Goal: Task Accomplishment & Management: Manage account settings

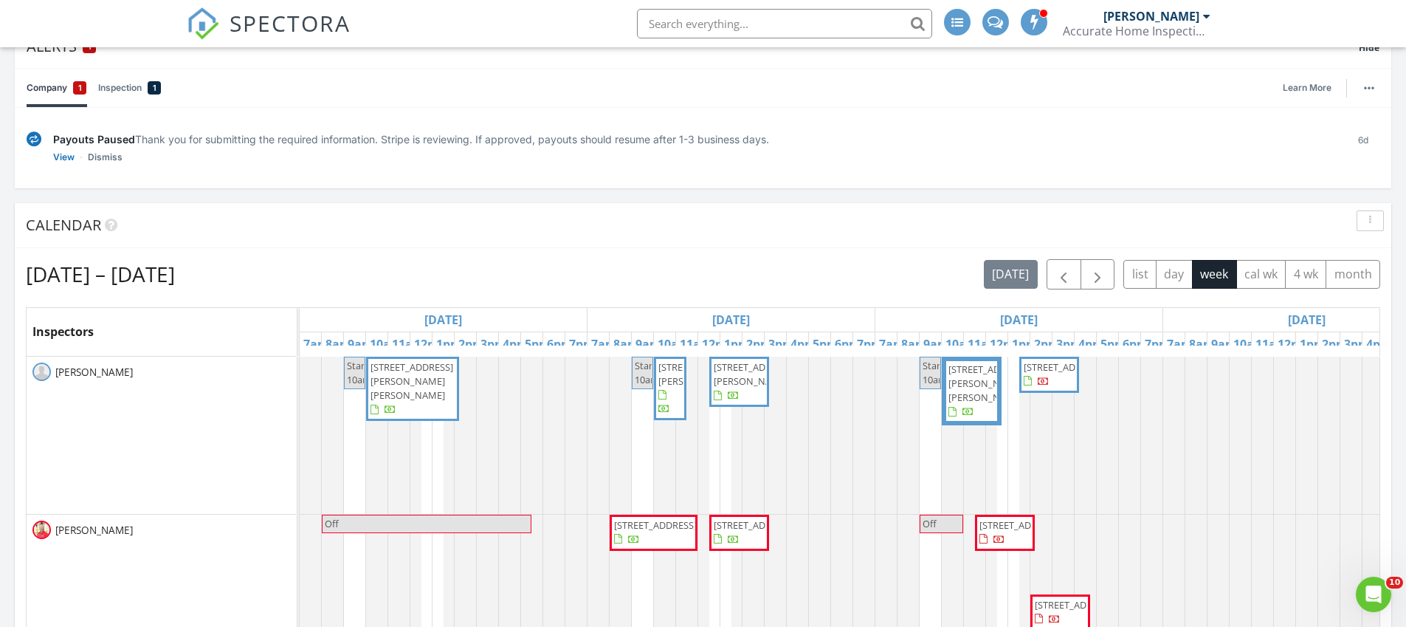
scroll to position [208, 0]
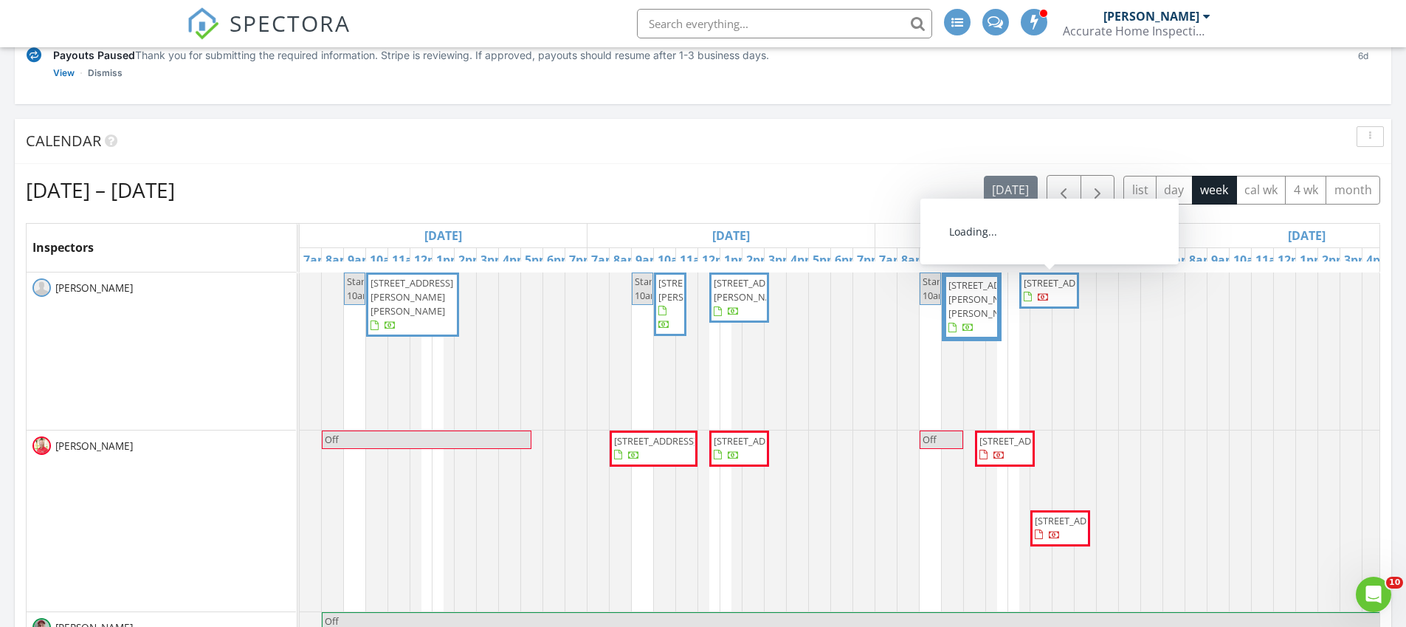
click at [1048, 289] on span "642 SE Streamlet Ave, Port St. Lucie 34983" at bounding box center [1065, 282] width 83 height 13
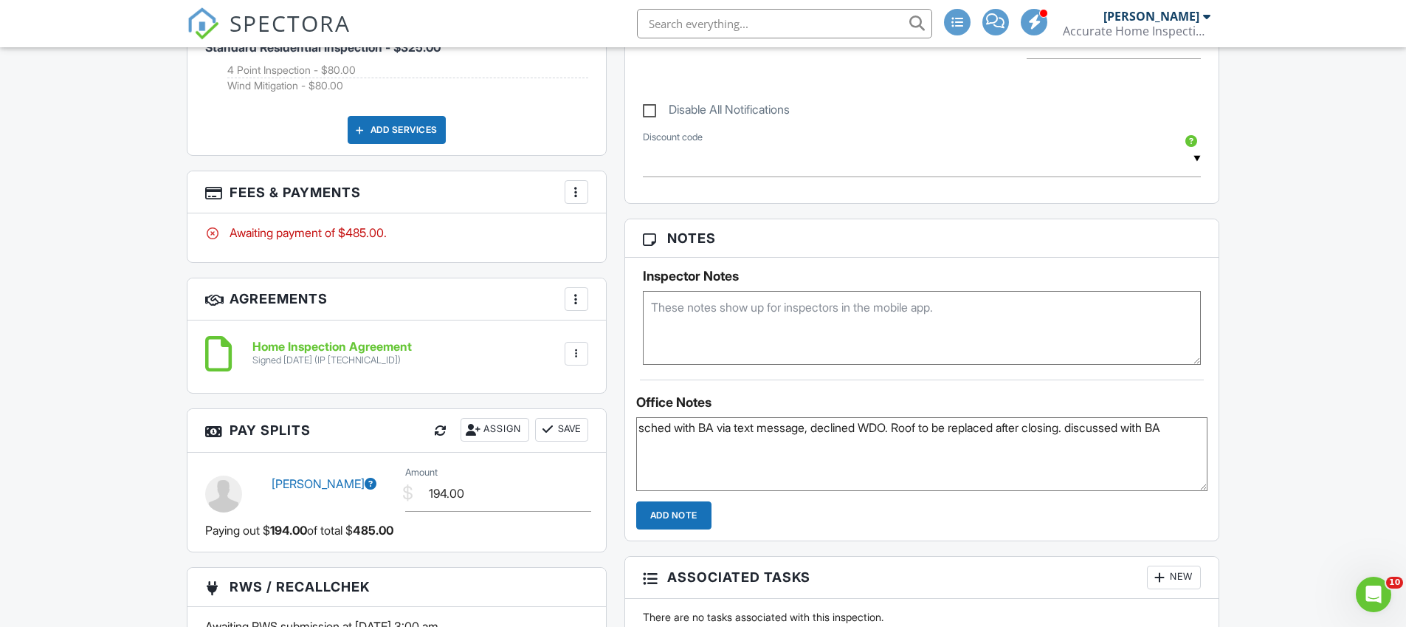
scroll to position [1037, 0]
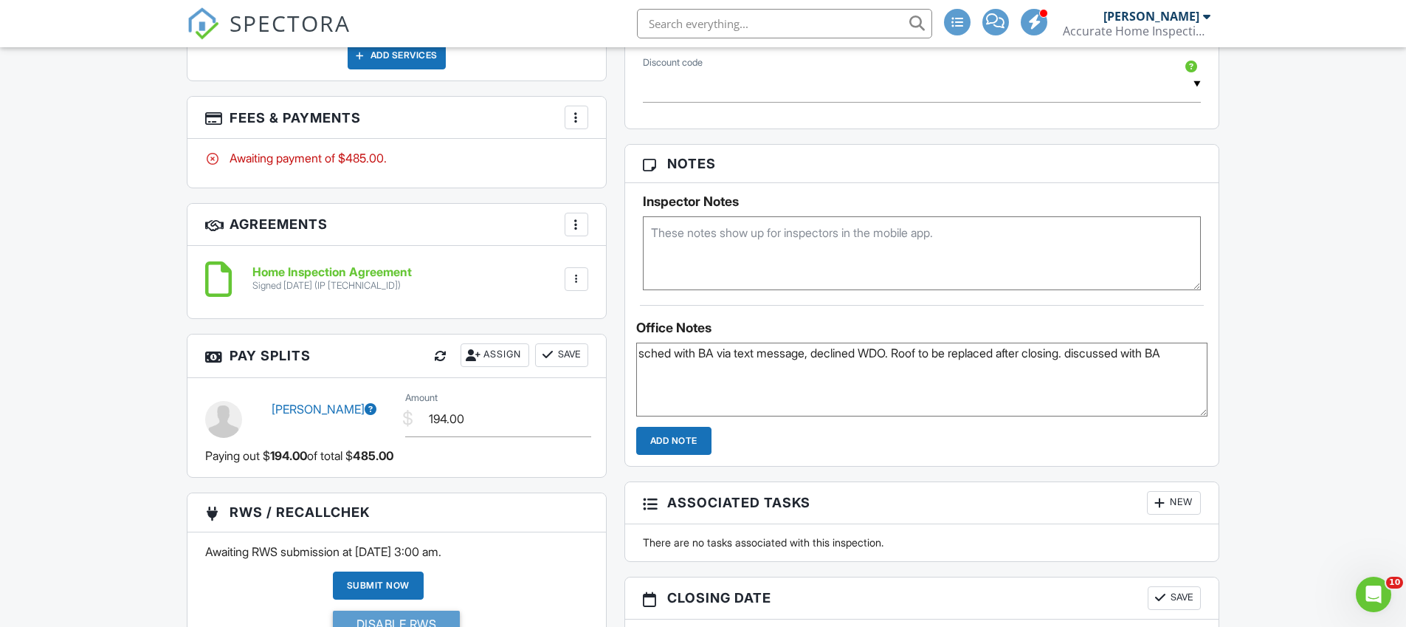
click at [200, 26] on img at bounding box center [203, 23] width 32 height 32
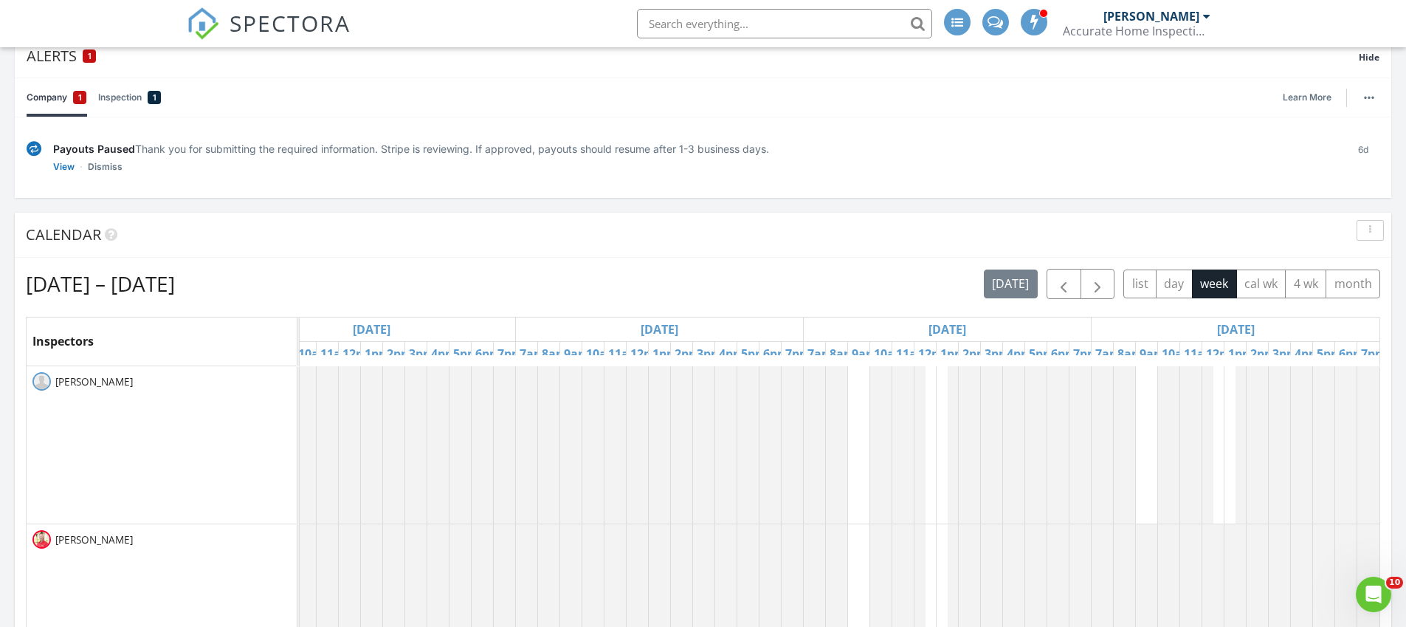
scroll to position [114, 0]
click at [96, 168] on link "Dismiss" at bounding box center [105, 167] width 35 height 15
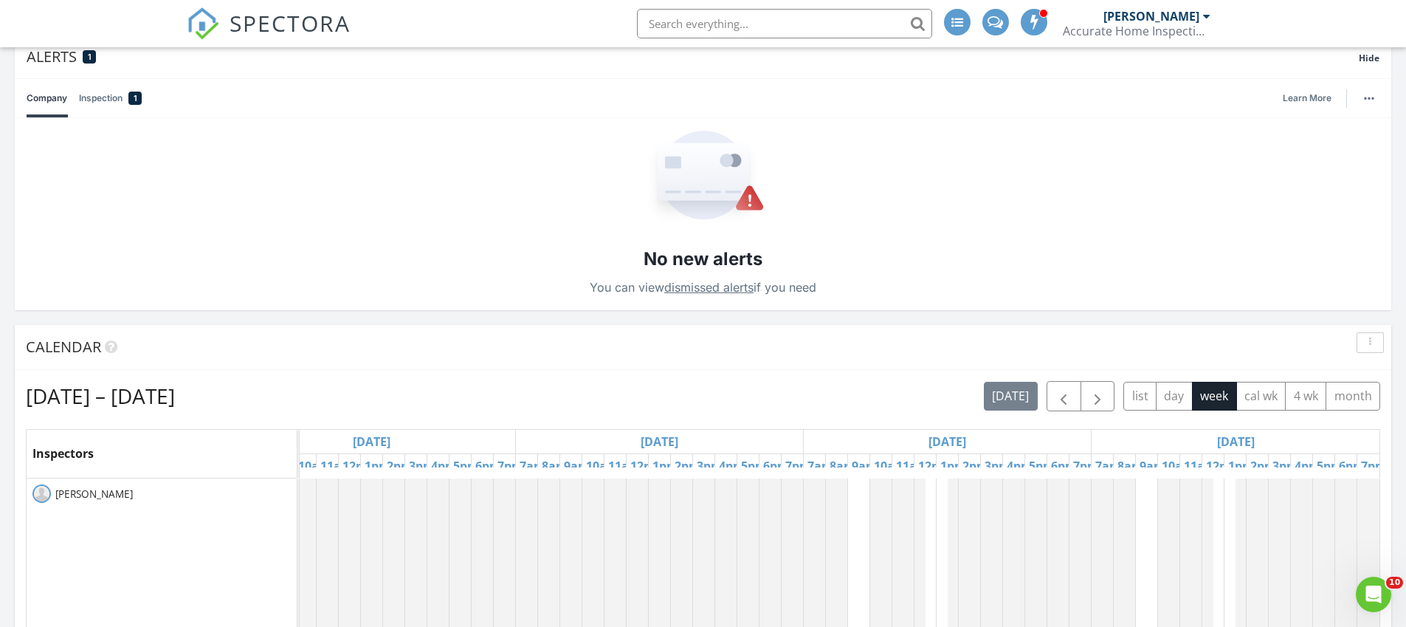
click at [111, 100] on link "Inspection 1" at bounding box center [110, 98] width 63 height 38
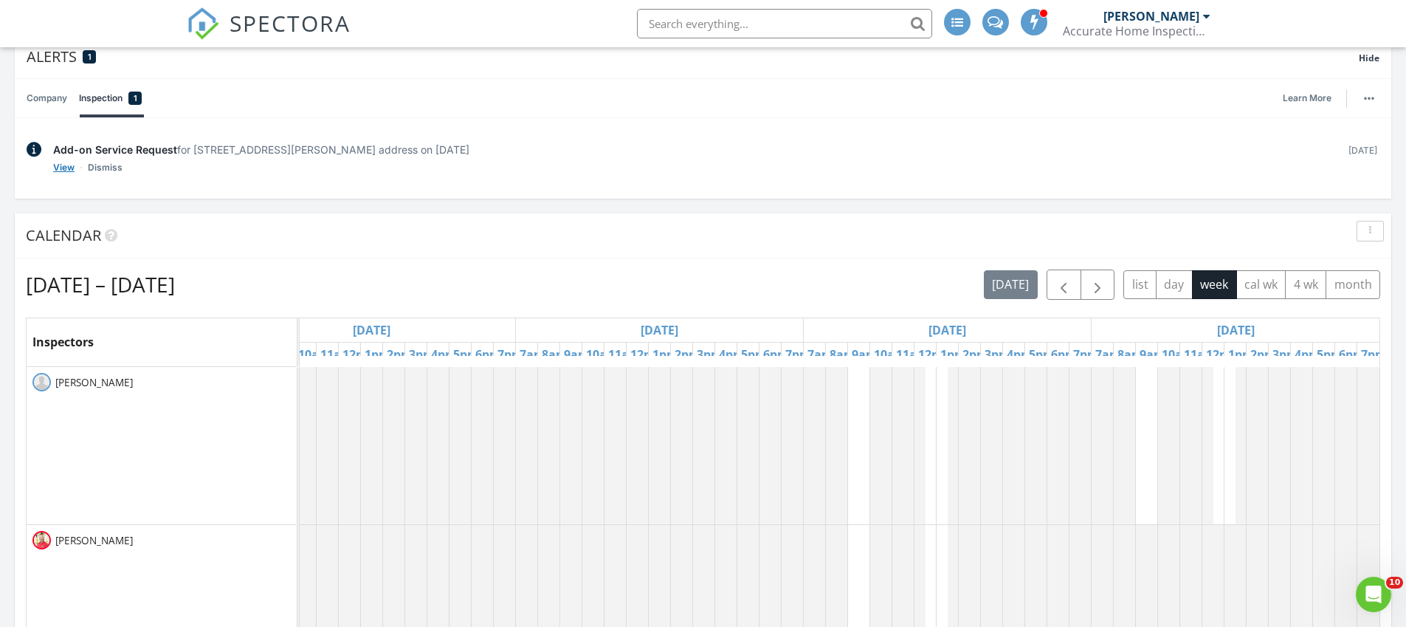
click at [60, 165] on link "View" at bounding box center [63, 167] width 21 height 15
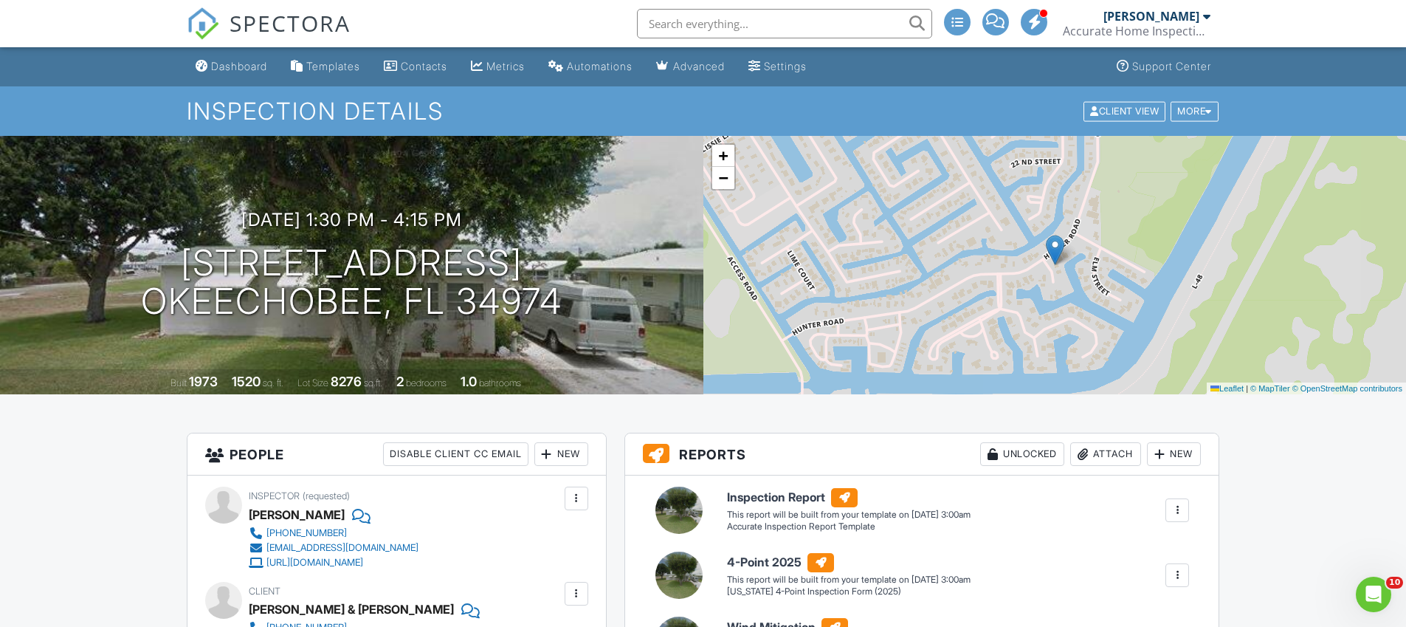
click at [719, 22] on input "text" at bounding box center [784, 24] width 295 height 30
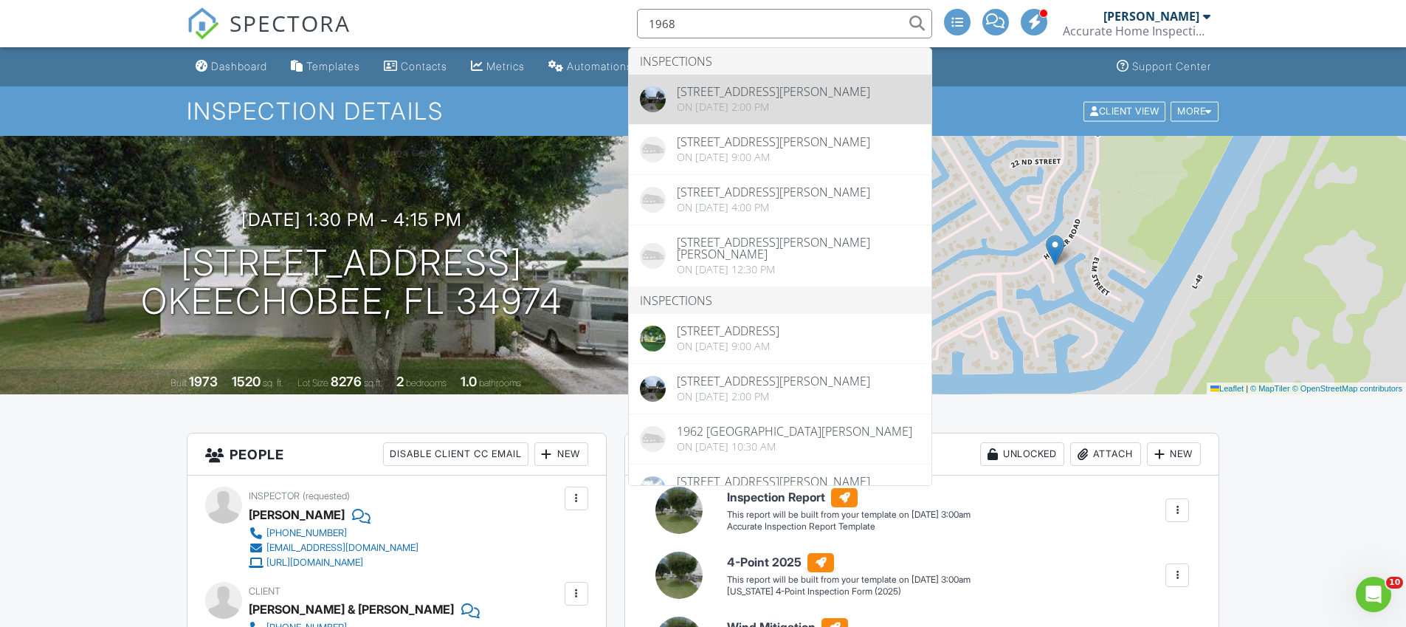
type input "1968"
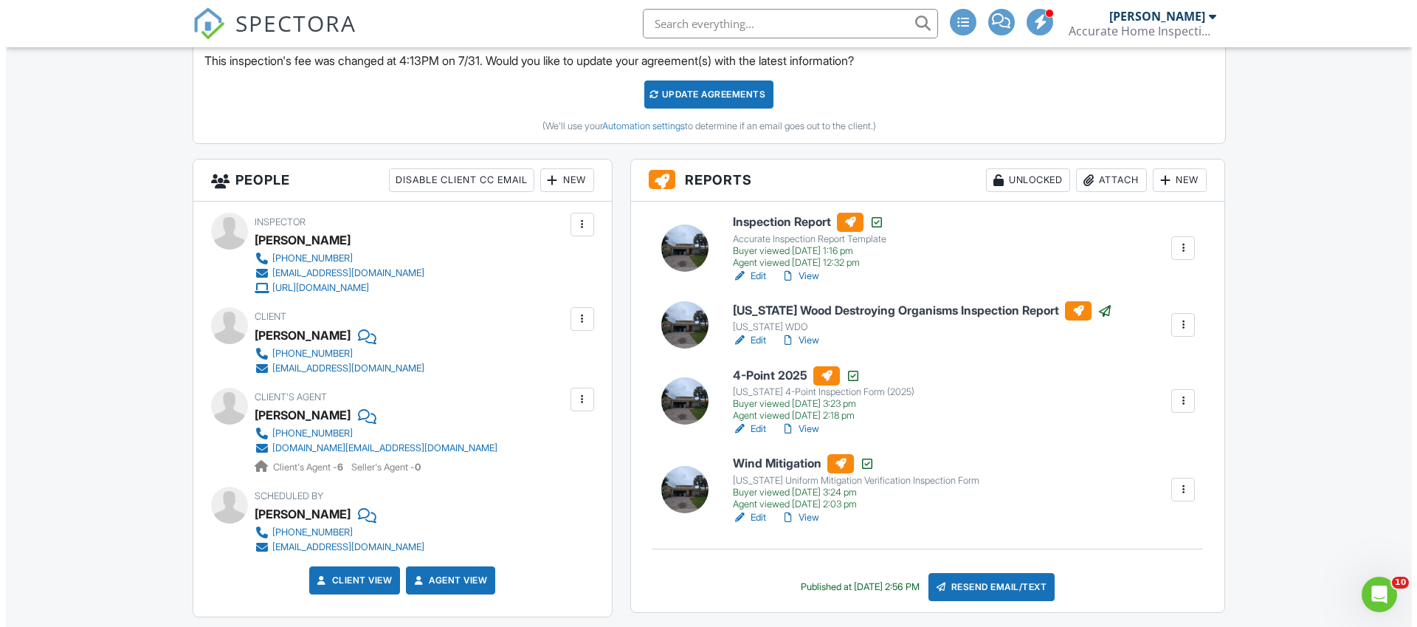
scroll to position [430, 0]
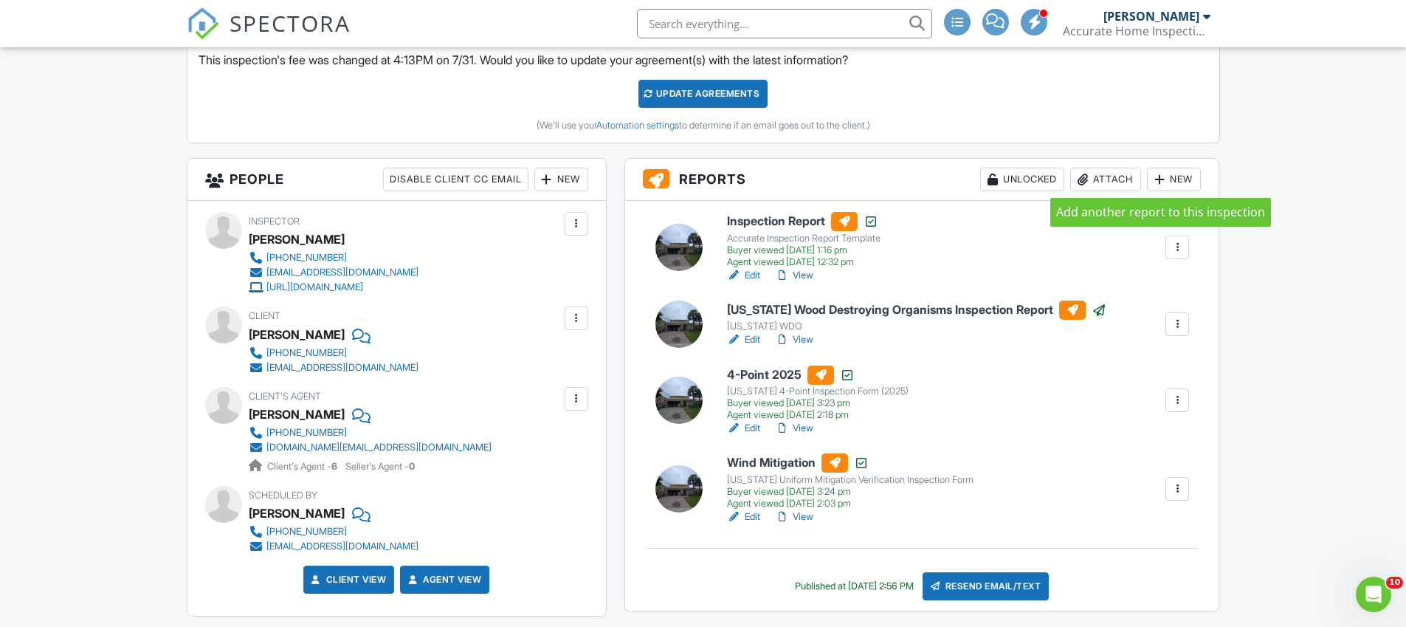
click at [1162, 183] on div at bounding box center [1159, 179] width 15 height 15
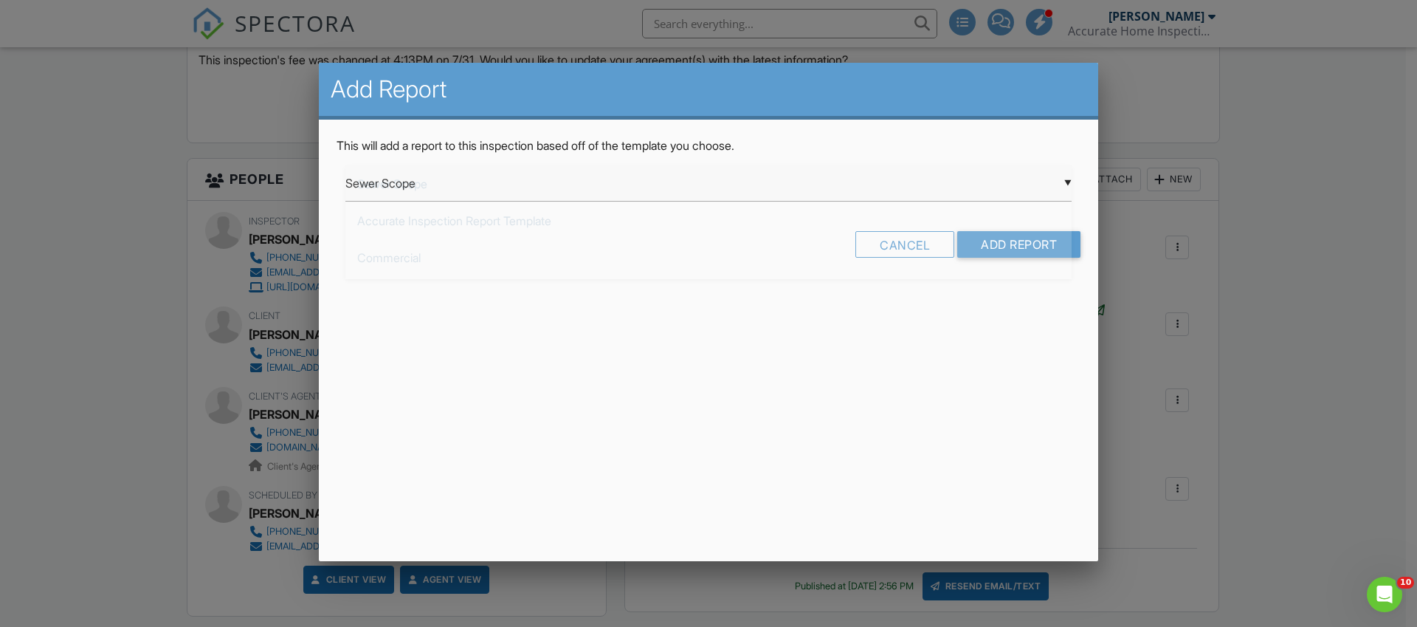
click at [538, 185] on div "▼ Sewer Scope Sewer Scope Accurate Inspection Report Template Commercial Florid…" at bounding box center [708, 183] width 726 height 36
click at [516, 328] on span "[US_STATE] Citizens Roof Inspection Form" at bounding box center [708, 331] width 726 height 37
type input "[US_STATE] Citizens Roof Inspection Form"
click at [1003, 251] on input "Add Report" at bounding box center [1018, 244] width 123 height 27
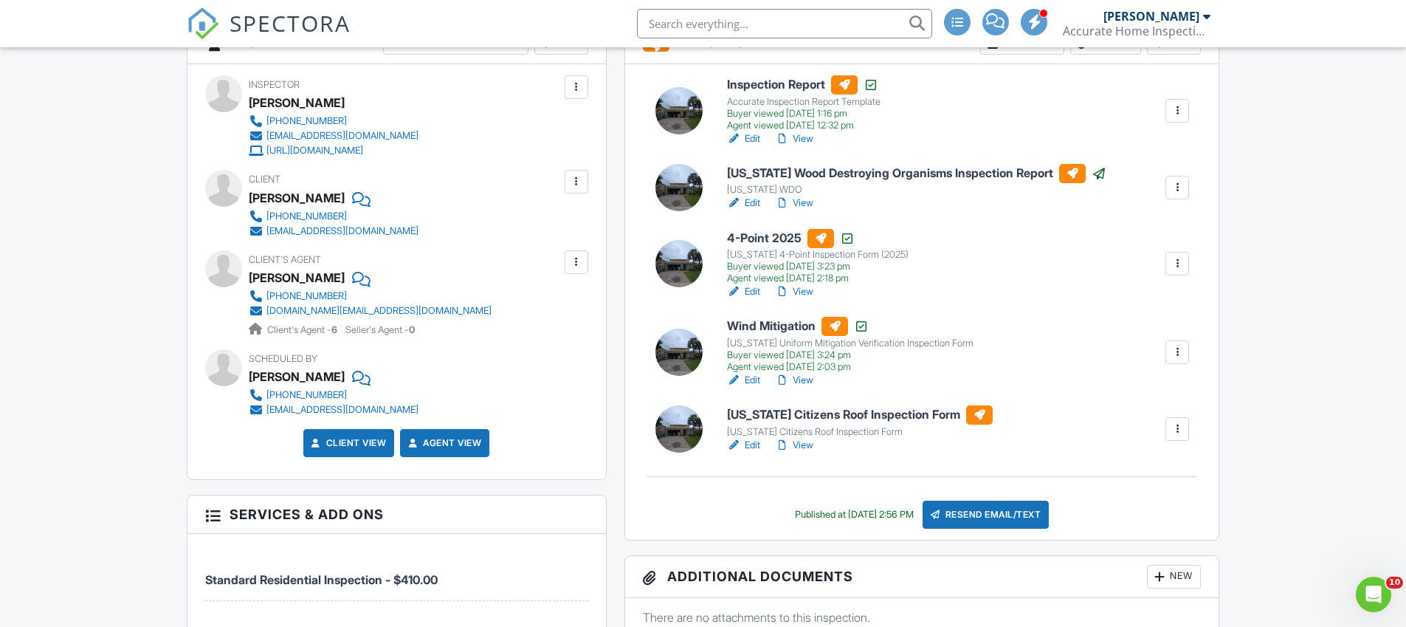
scroll to position [563, 0]
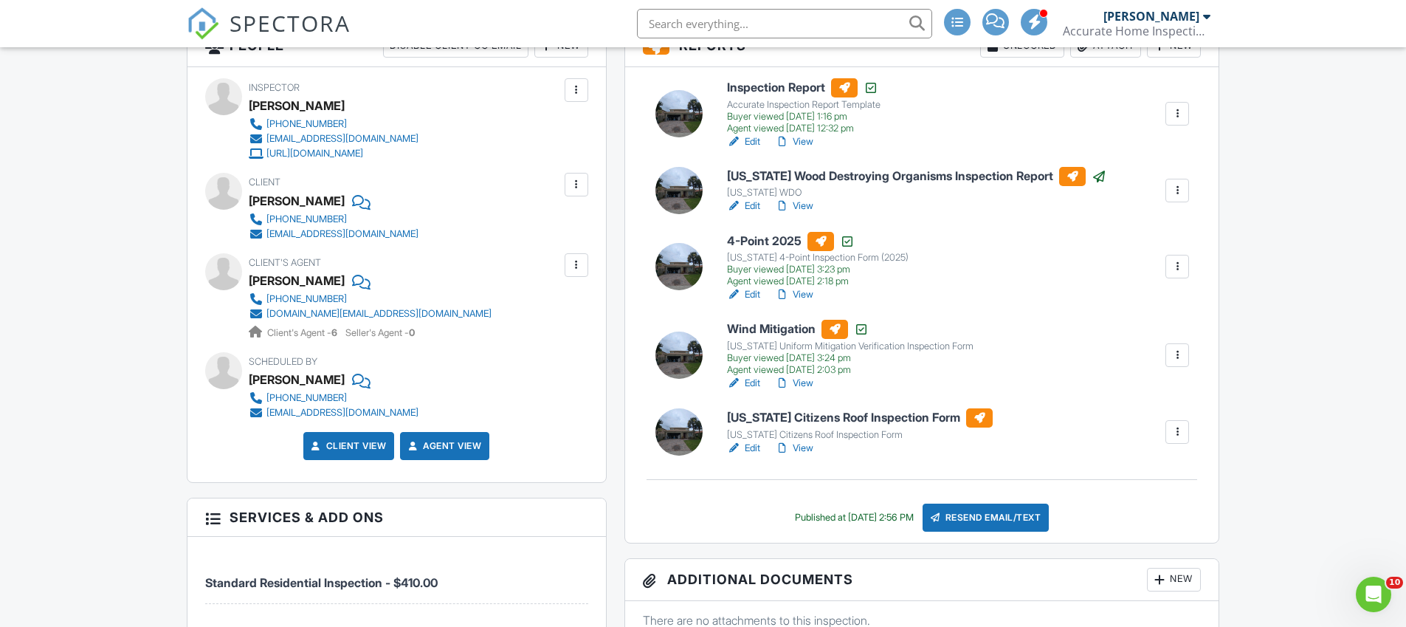
click at [754, 142] on link "Edit" at bounding box center [743, 141] width 33 height 15
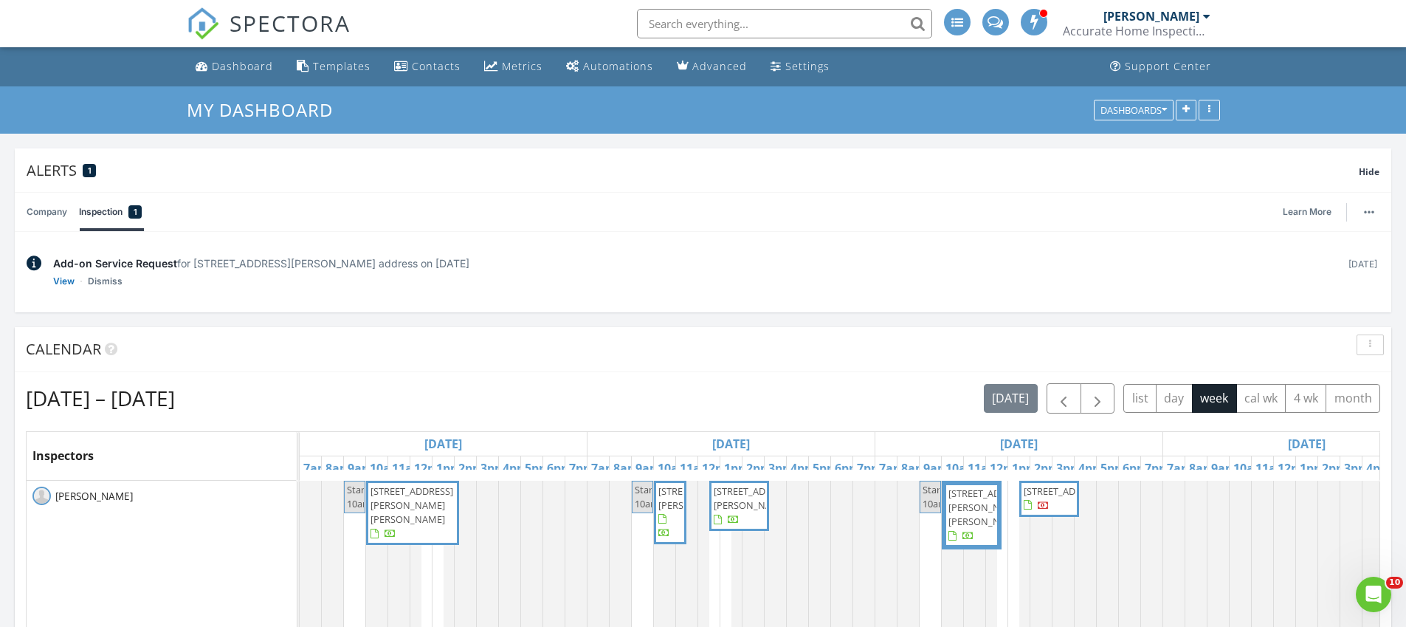
click at [730, 24] on input "text" at bounding box center [784, 24] width 295 height 30
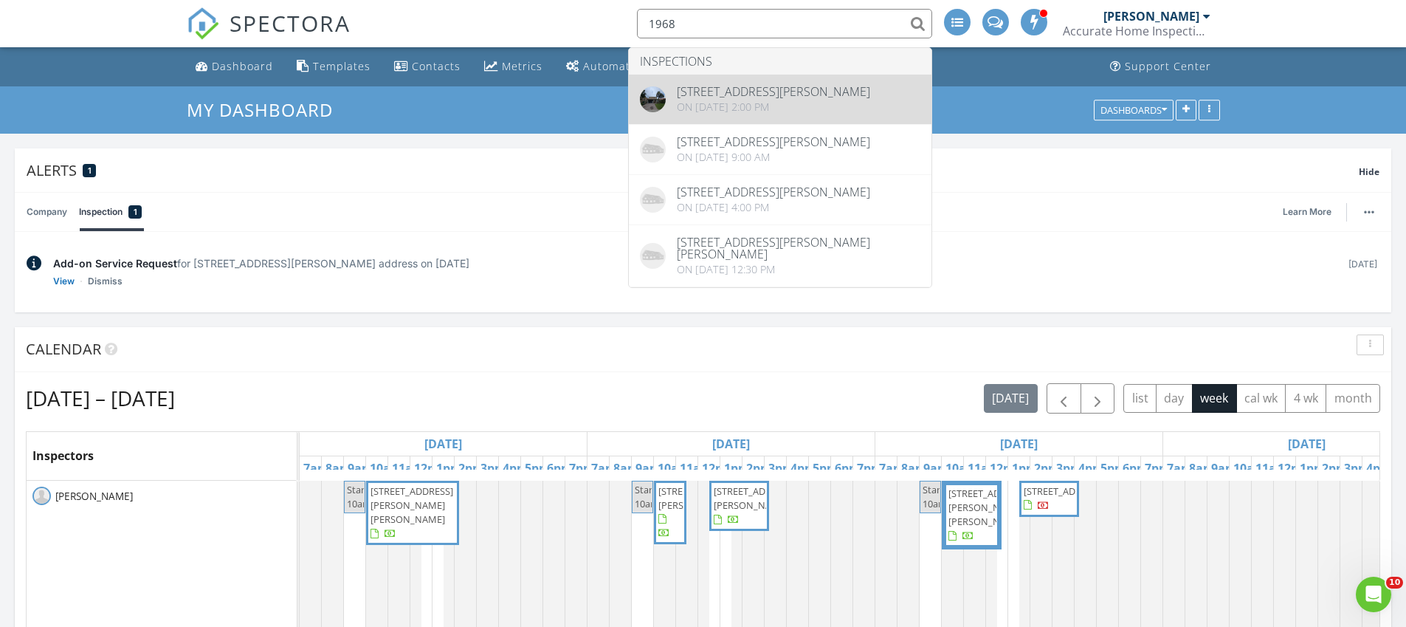
type input "1968"
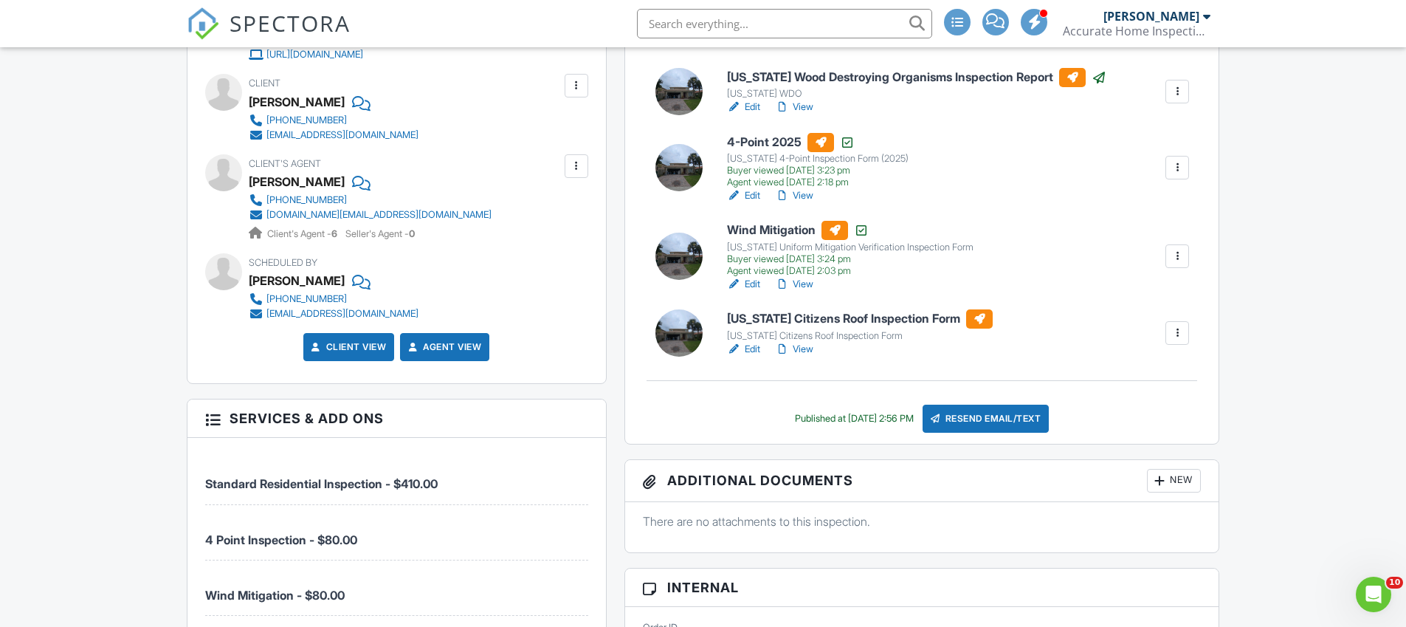
scroll to position [643, 0]
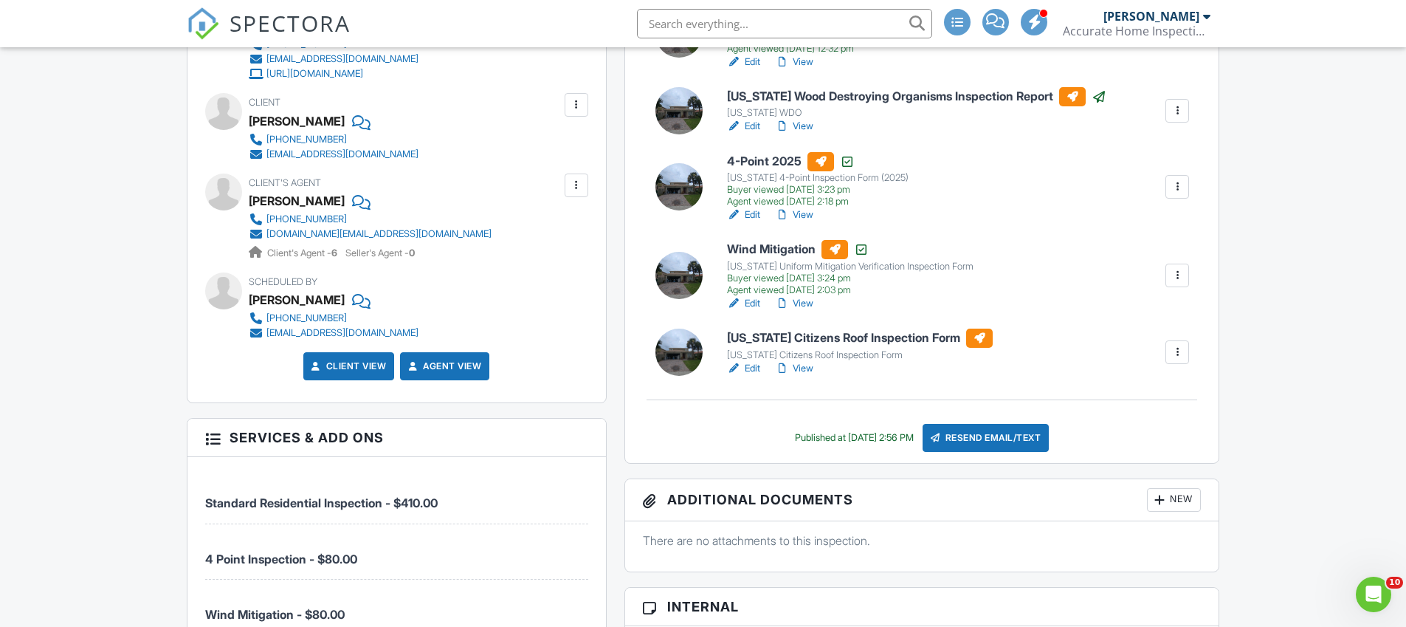
click at [799, 215] on link "View" at bounding box center [794, 214] width 38 height 15
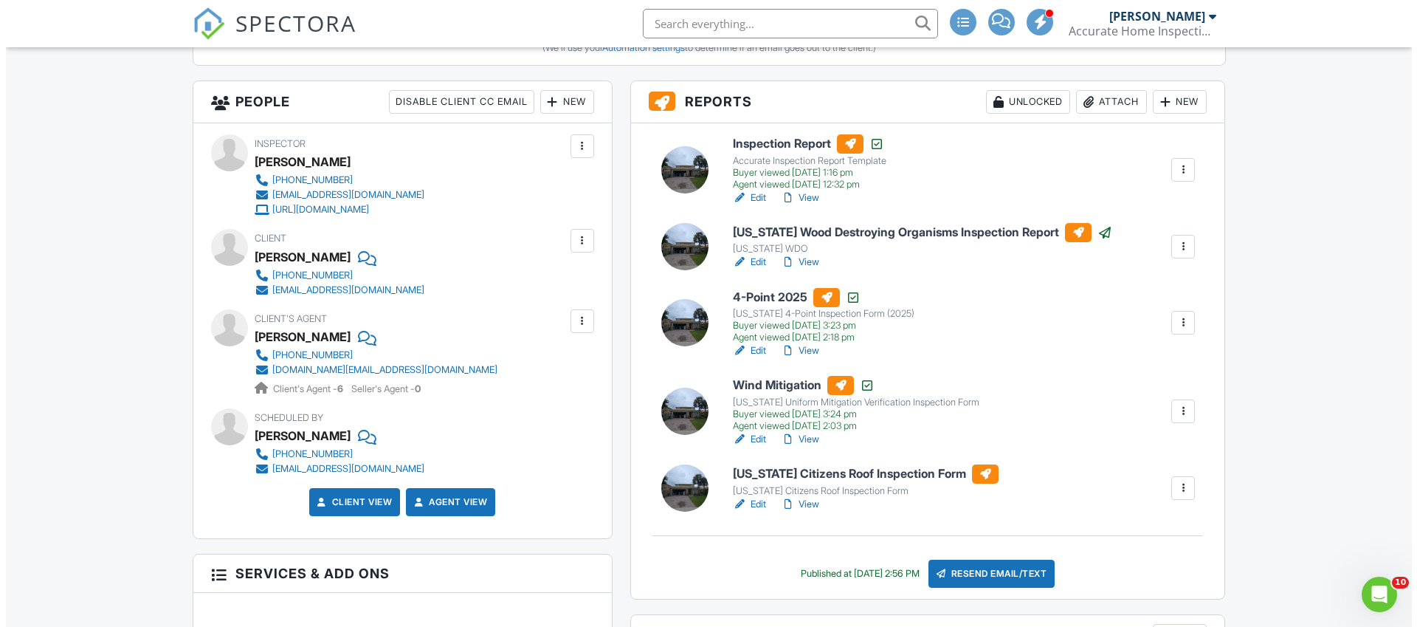
scroll to position [485, 0]
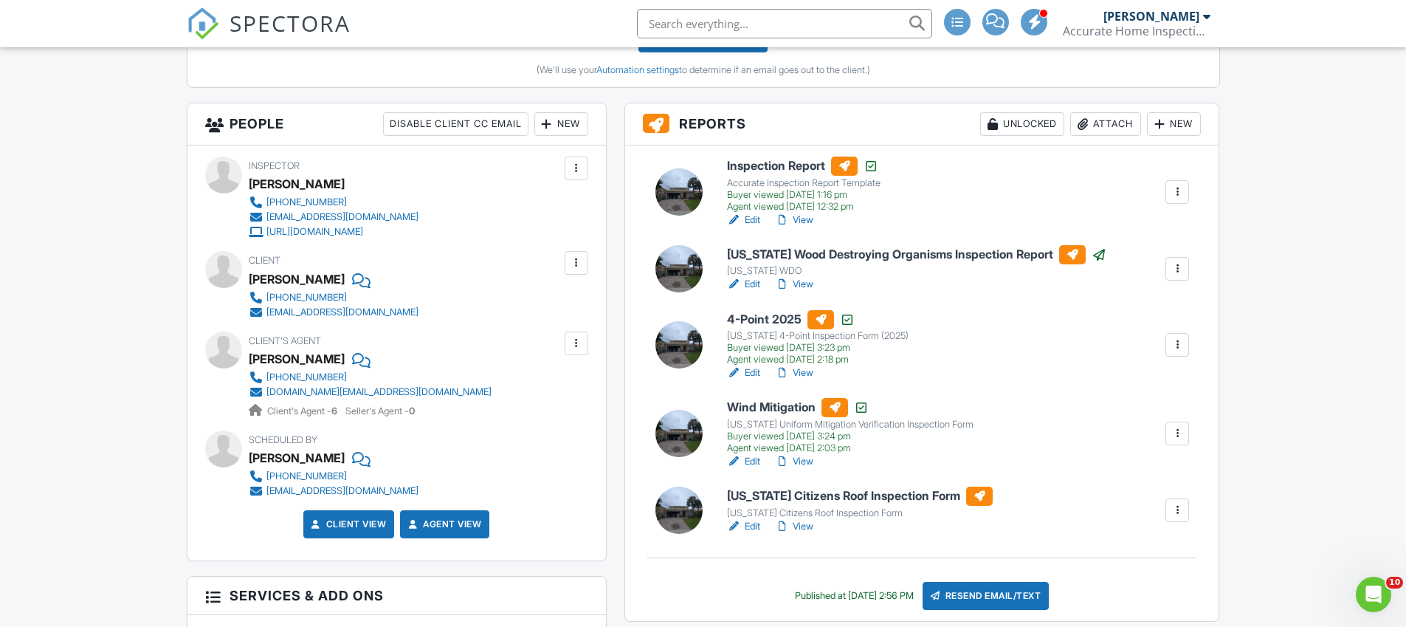
click at [573, 120] on div "New" at bounding box center [561, 124] width 54 height 24
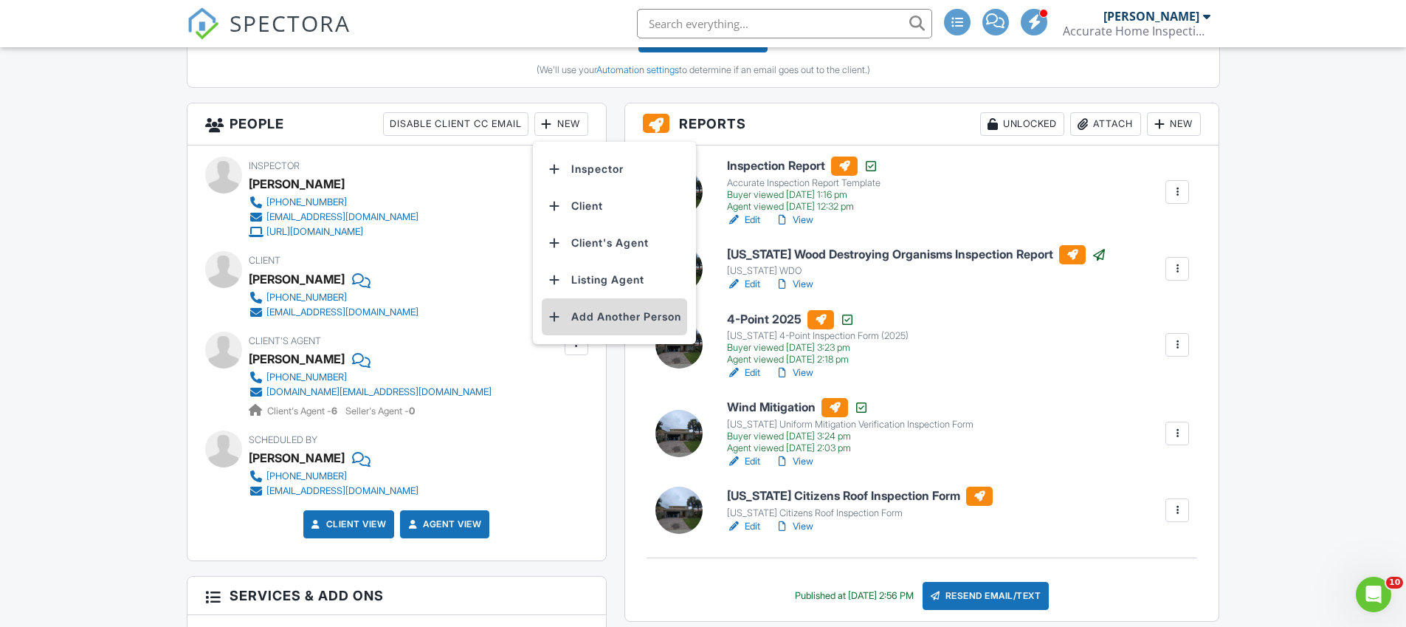
click at [614, 320] on li "Add Another Person" at bounding box center [614, 316] width 145 height 37
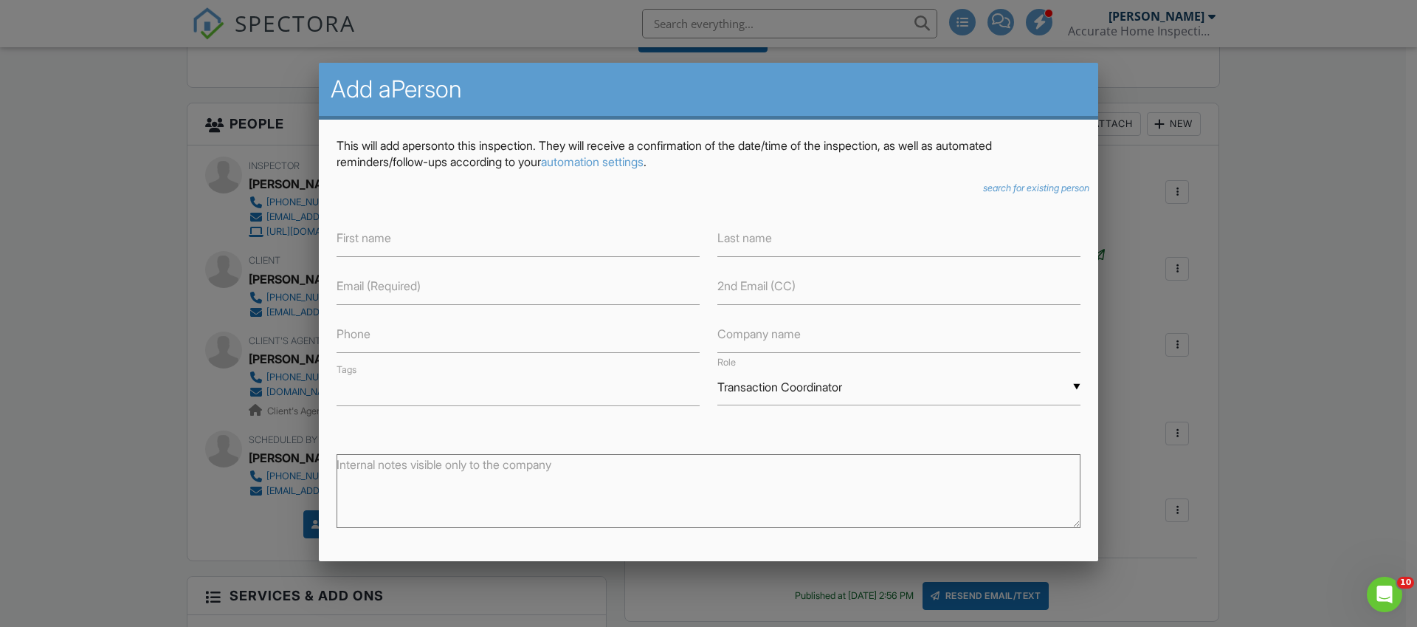
click at [387, 243] on label "First name" at bounding box center [364, 238] width 55 height 16
click at [387, 233] on label "First name" at bounding box center [364, 238] width 55 height 16
click at [377, 238] on label "First name" at bounding box center [364, 238] width 55 height 16
type input "l"
type input "L"
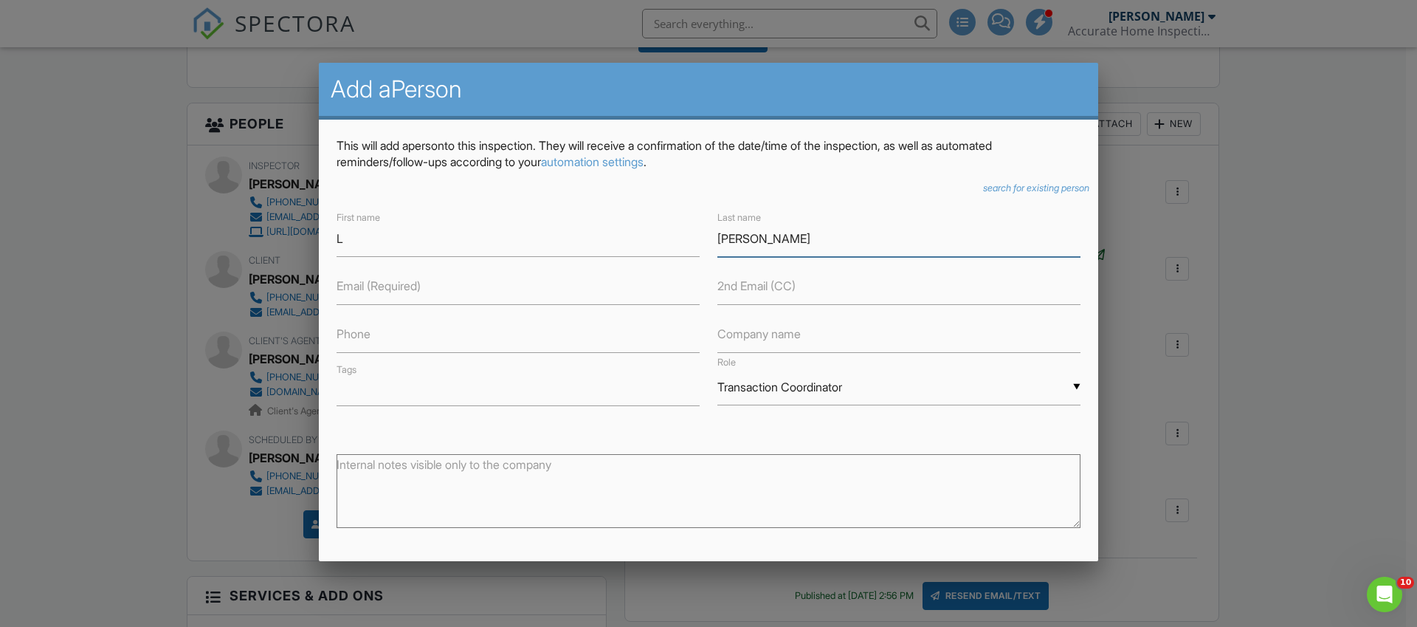
type input "[PERSON_NAME]"
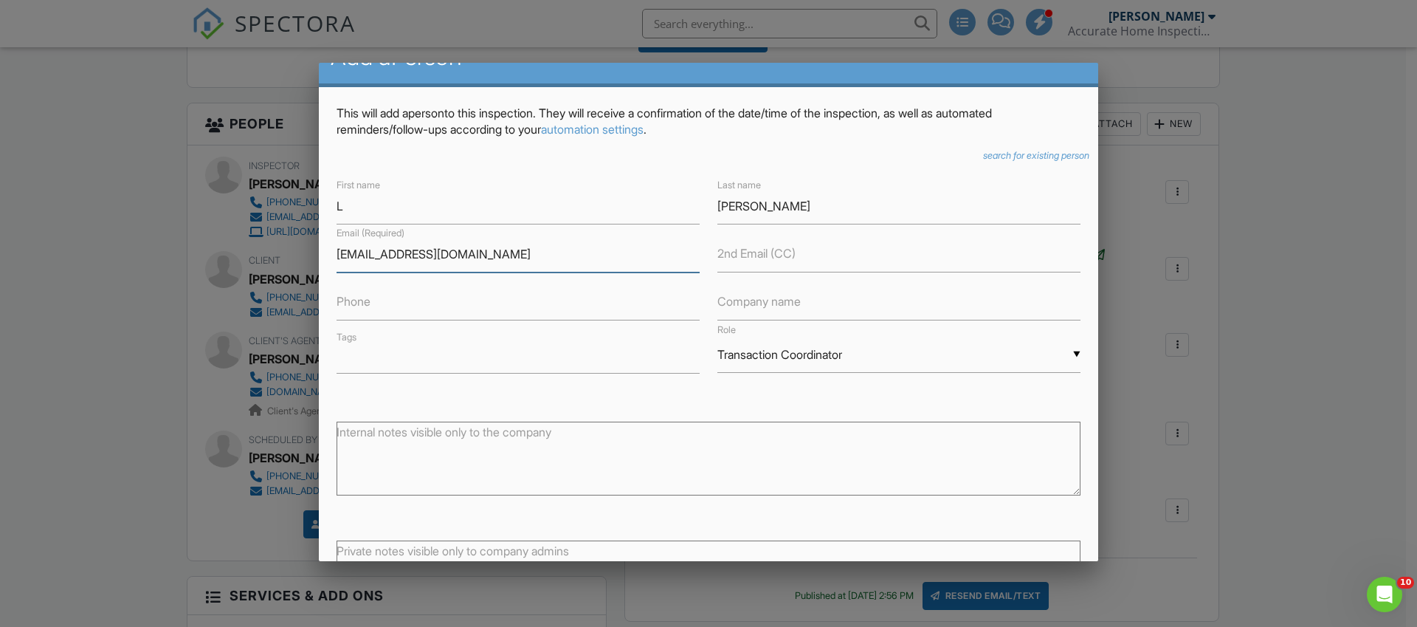
scroll to position [64, 0]
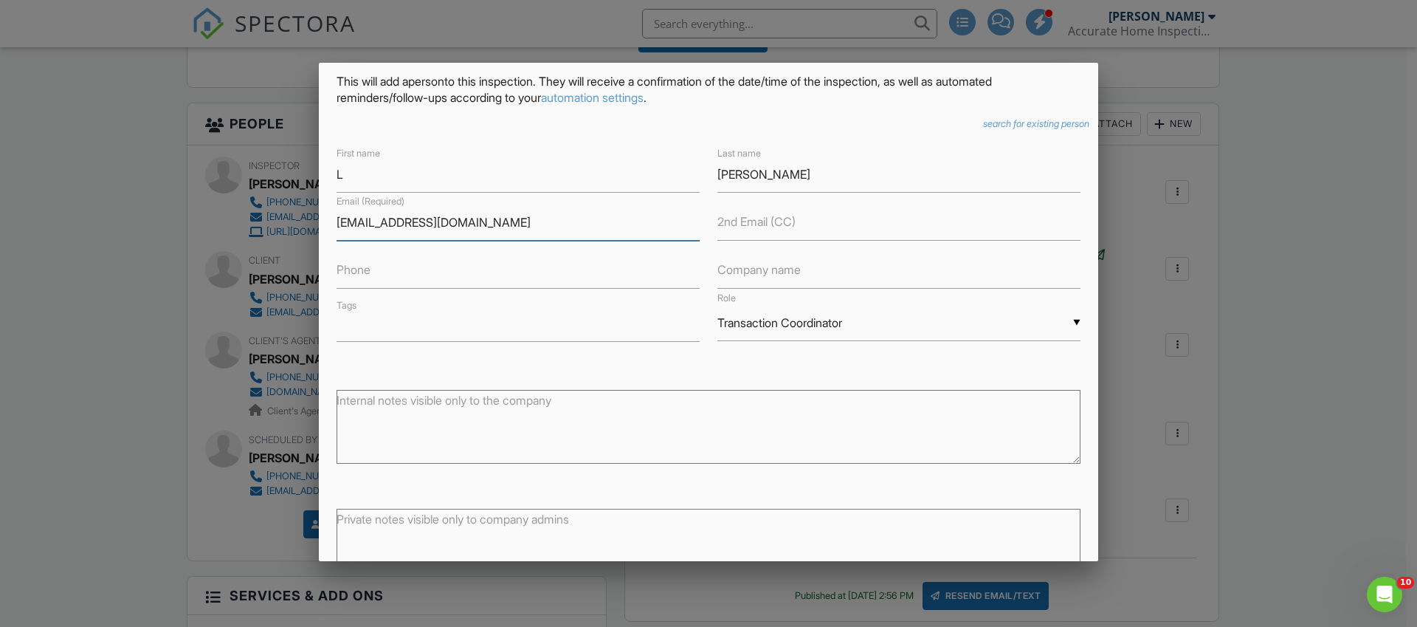
type input "[EMAIL_ADDRESS][DOMAIN_NAME]"
click at [756, 335] on div "▼ Transaction Coordinator Attorney Insurance Agent Transaction Coordinator Titl…" at bounding box center [898, 323] width 363 height 36
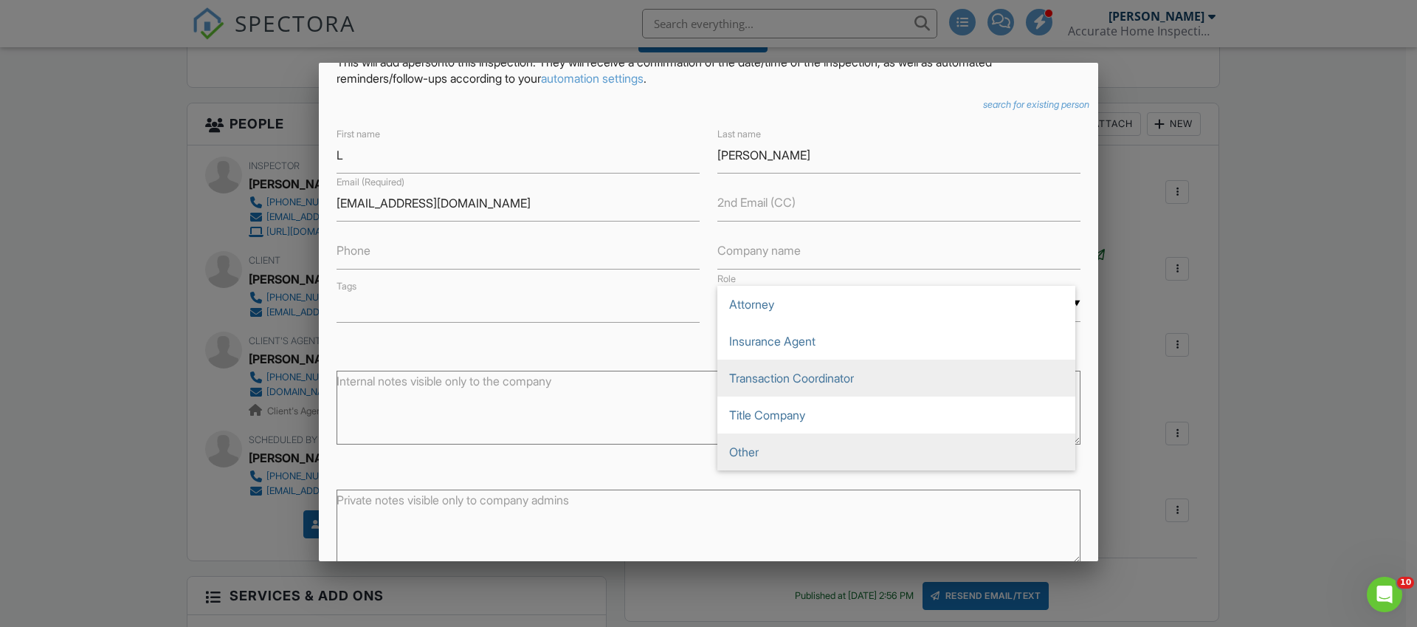
scroll to position [86, 0]
click at [784, 454] on span "Other" at bounding box center [896, 449] width 358 height 37
type input "Other"
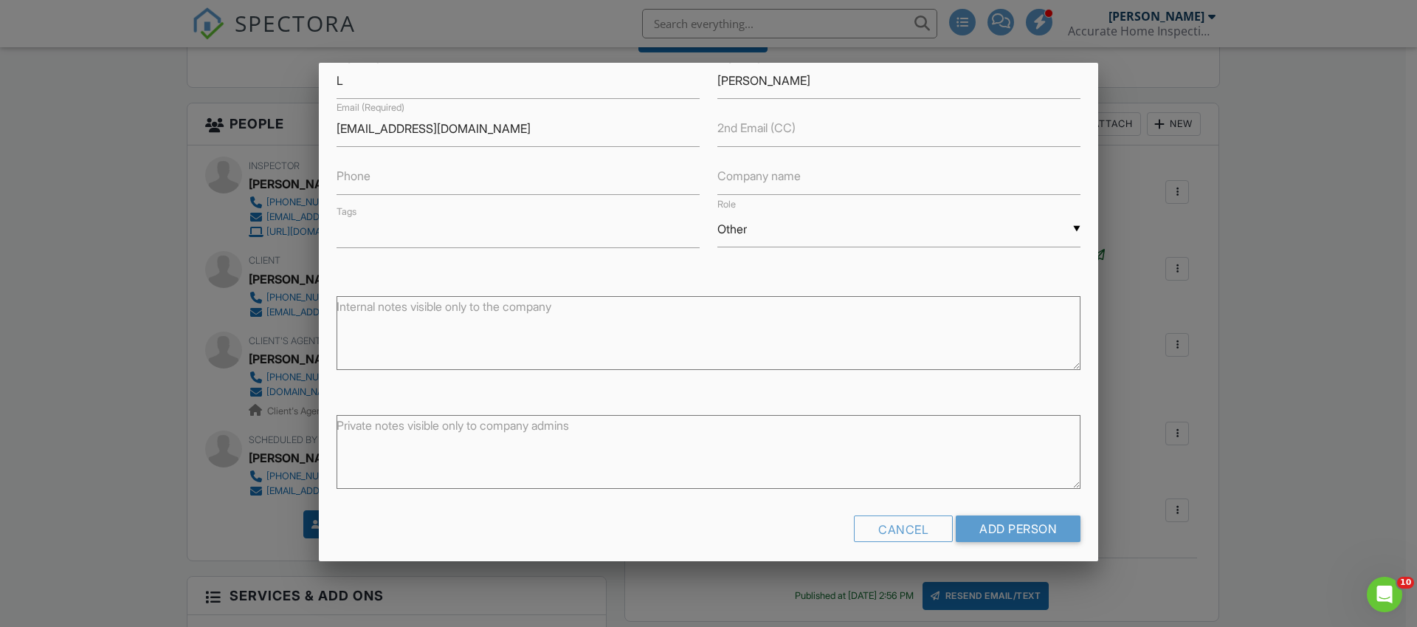
scroll to position [168, 0]
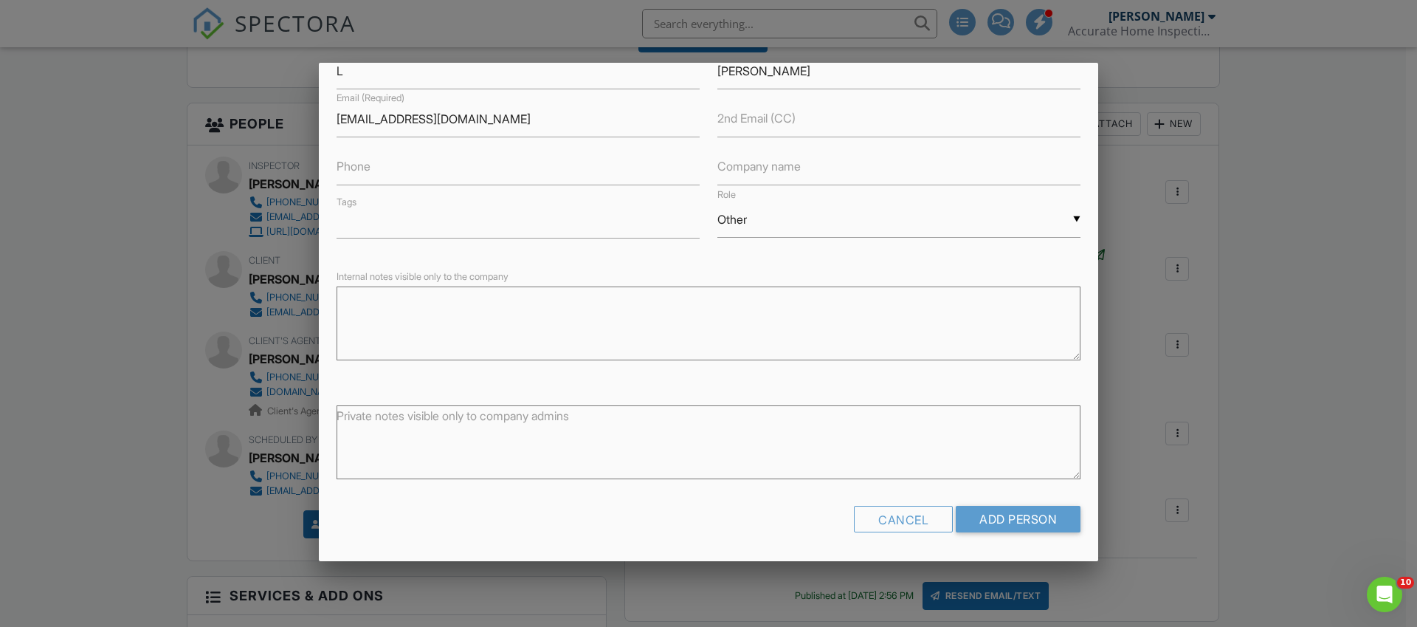
click at [464, 337] on textarea at bounding box center [709, 323] width 744 height 74
type textarea "Lender"
click at [1034, 514] on input "Add Person" at bounding box center [1018, 519] width 125 height 27
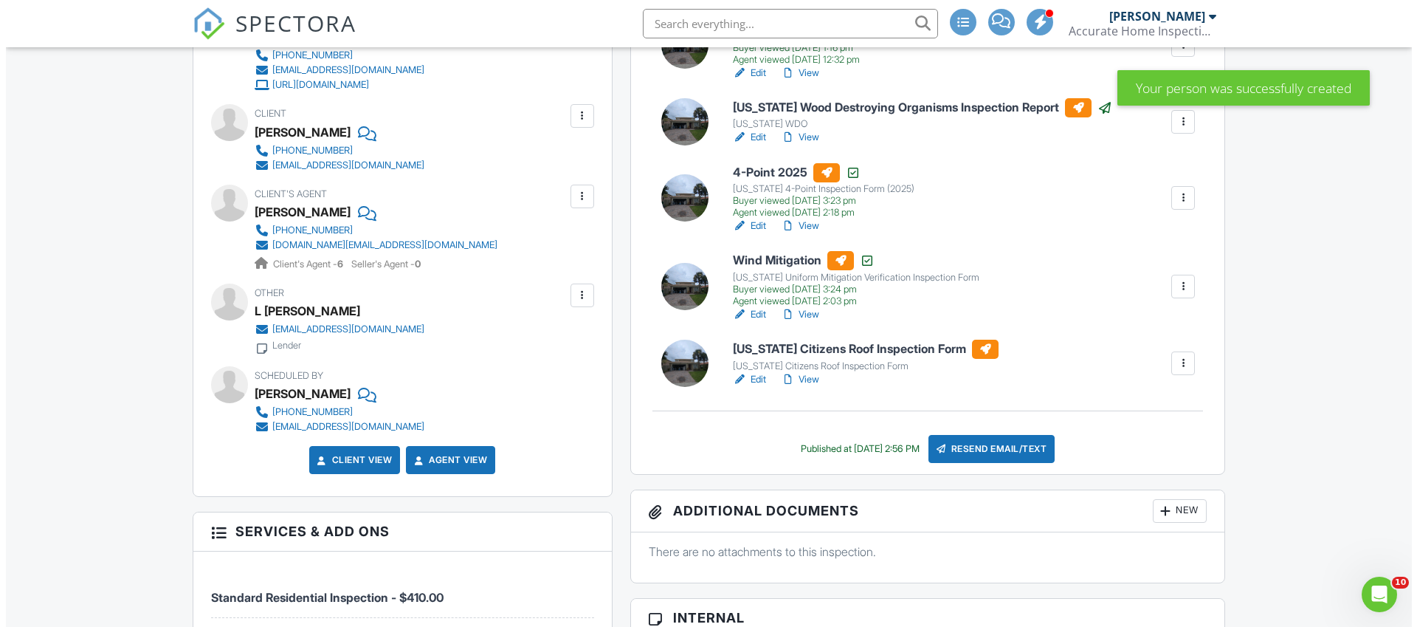
scroll to position [627, 0]
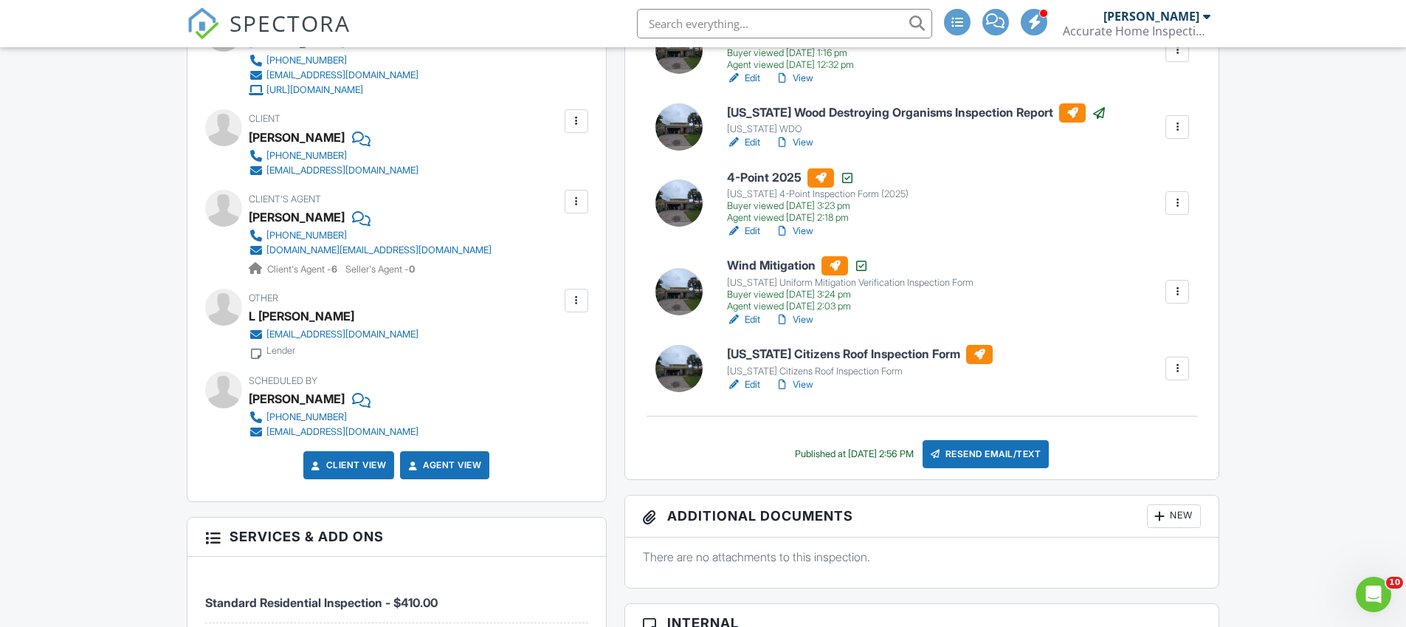
click at [1173, 368] on div at bounding box center [1177, 368] width 15 height 15
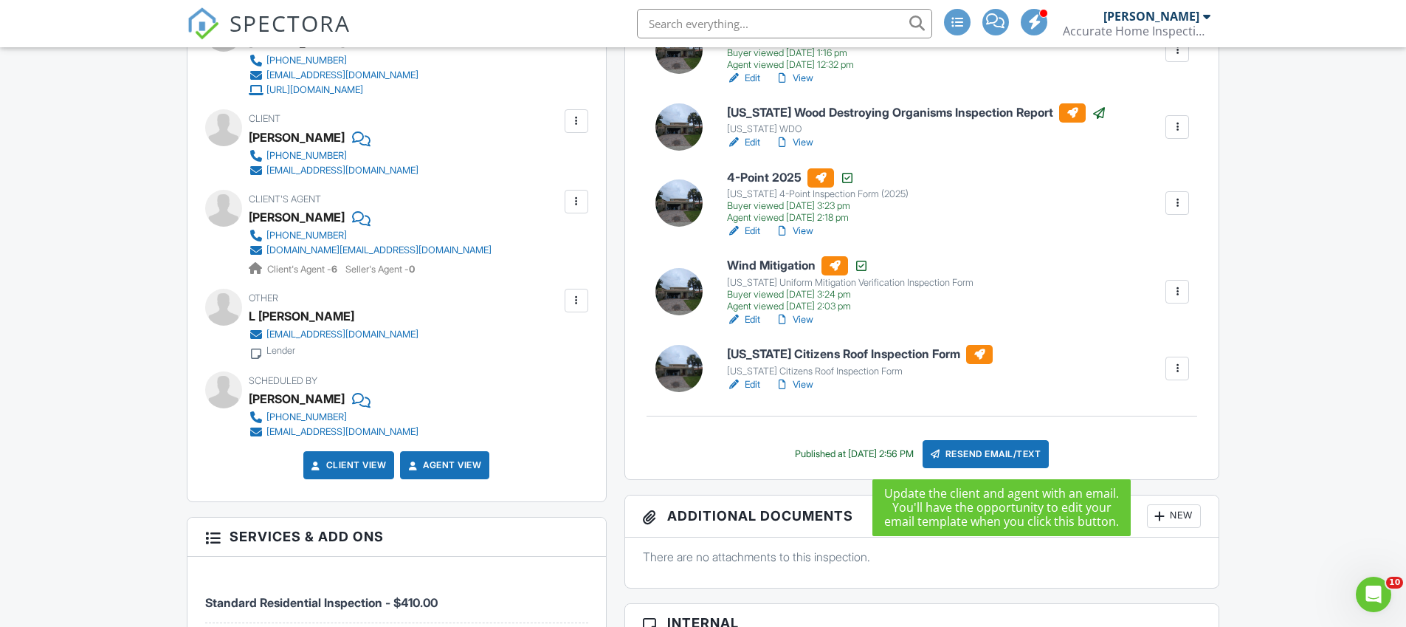
click at [996, 458] on div "Resend Email/Text" at bounding box center [986, 454] width 127 height 28
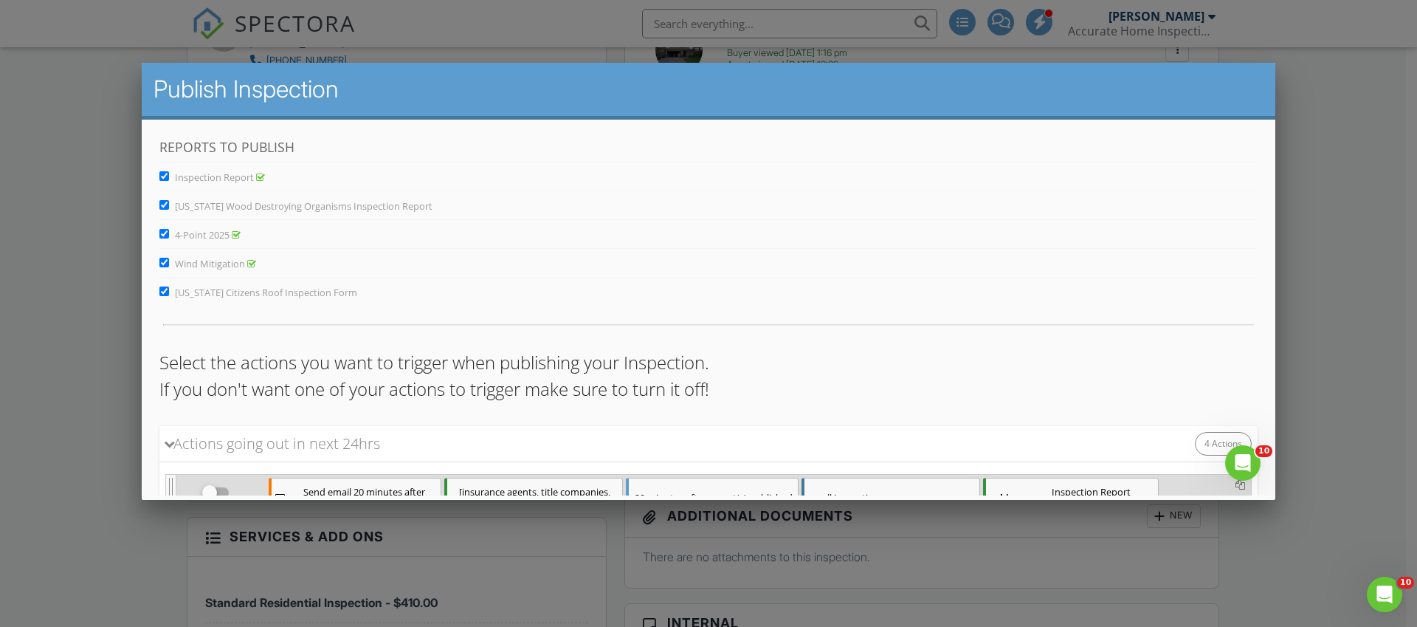
scroll to position [0, 0]
click at [164, 179] on input "Inspection Report" at bounding box center [164, 175] width 10 height 10
checkbox input "false"
click at [165, 202] on input "[US_STATE] Wood Destroying Organisms Inspection Report" at bounding box center [164, 204] width 10 height 10
checkbox input "false"
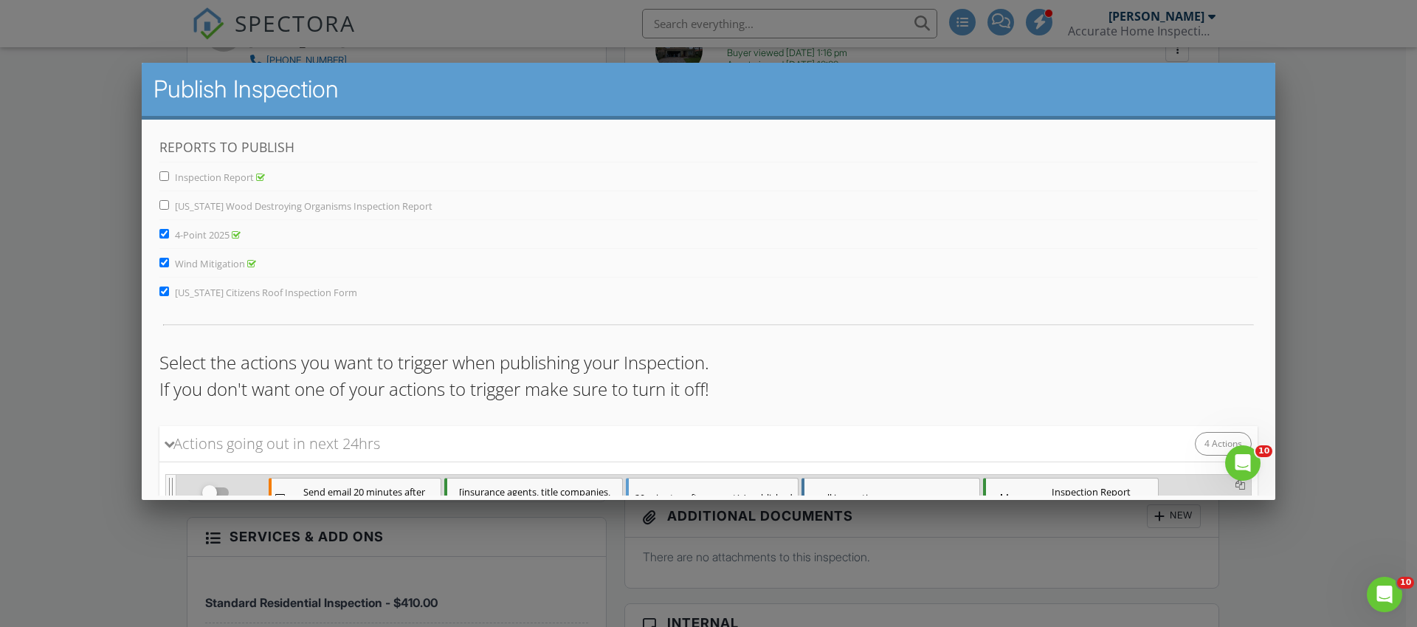
click at [167, 235] on input "4-Point 2025" at bounding box center [164, 233] width 10 height 10
checkbox input "false"
click at [164, 268] on label "Wind Mitigation" at bounding box center [207, 262] width 97 height 13
click at [164, 266] on input "Wind Mitigation" at bounding box center [164, 262] width 10 height 10
checkbox input "false"
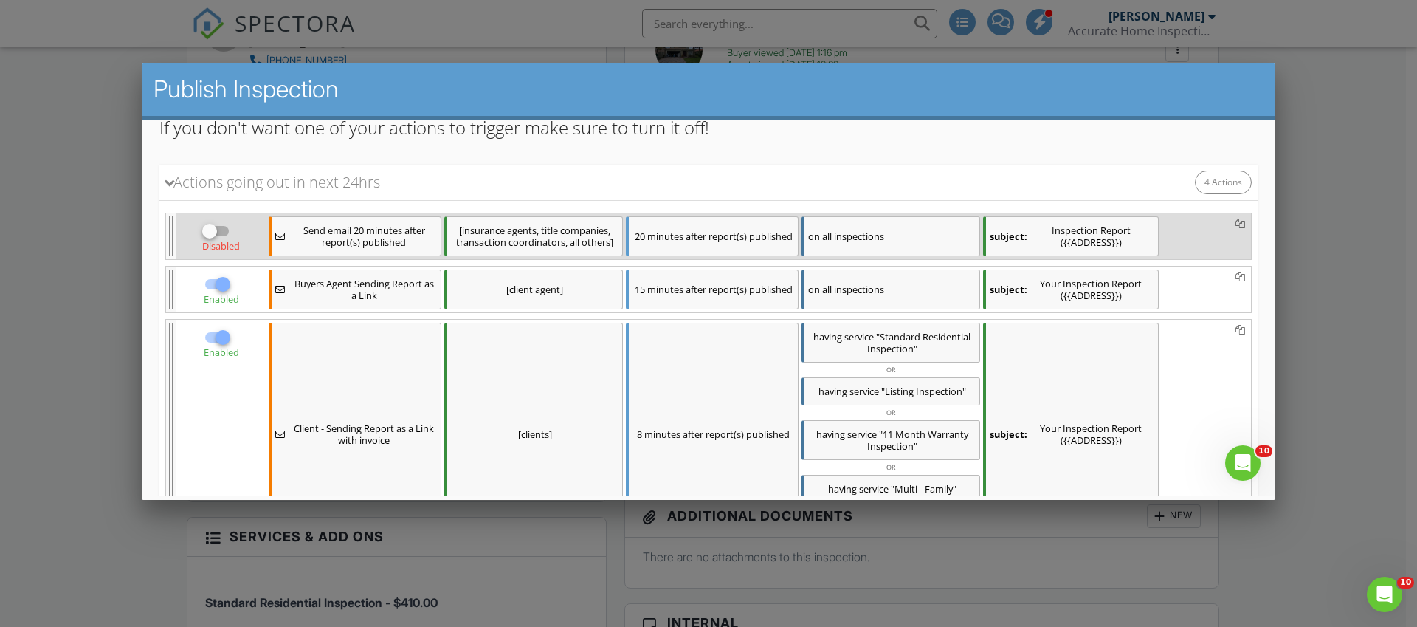
scroll to position [263, 0]
click at [212, 230] on div at bounding box center [209, 228] width 25 height 25
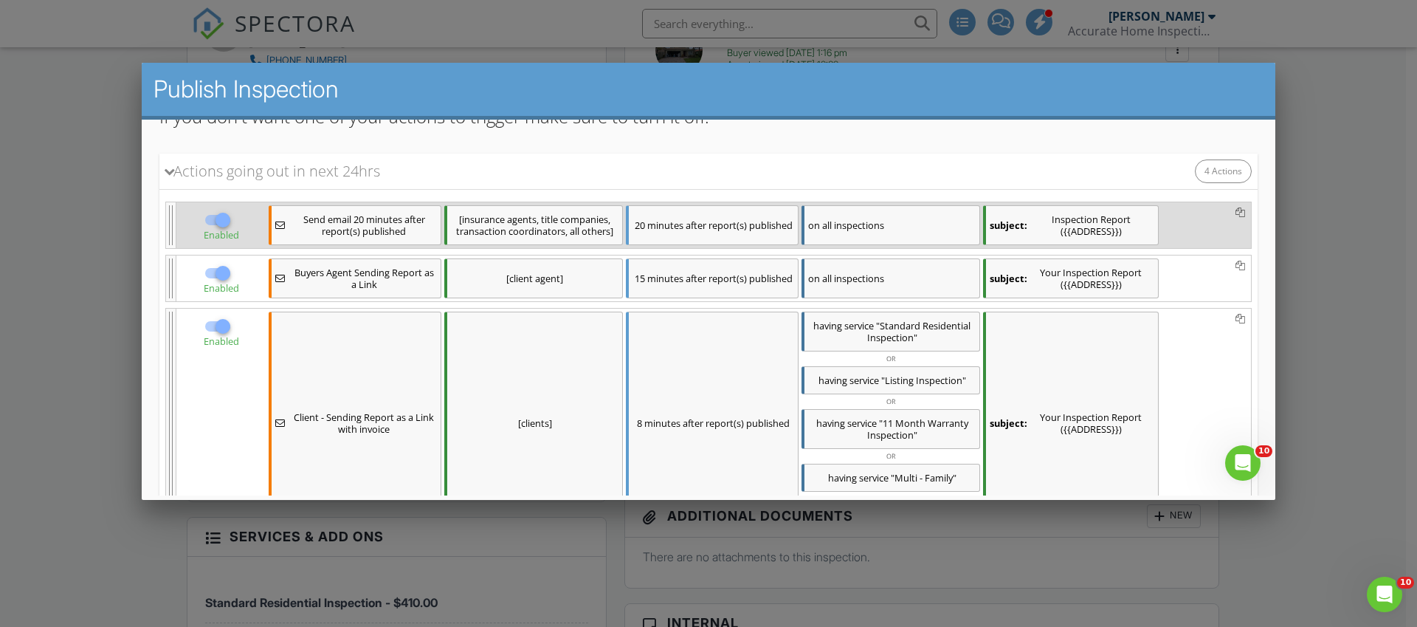
scroll to position [276, 0]
click at [227, 219] on div at bounding box center [222, 215] width 25 height 25
checkbox input "false"
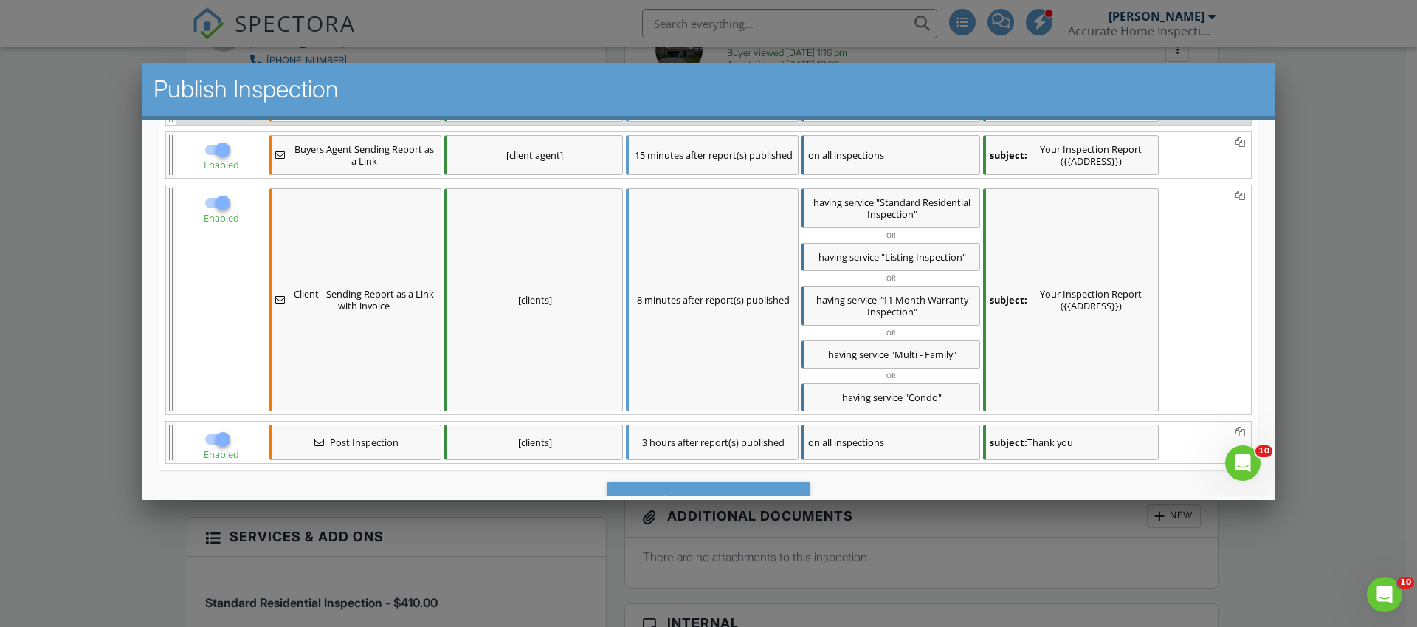
scroll to position [462, 0]
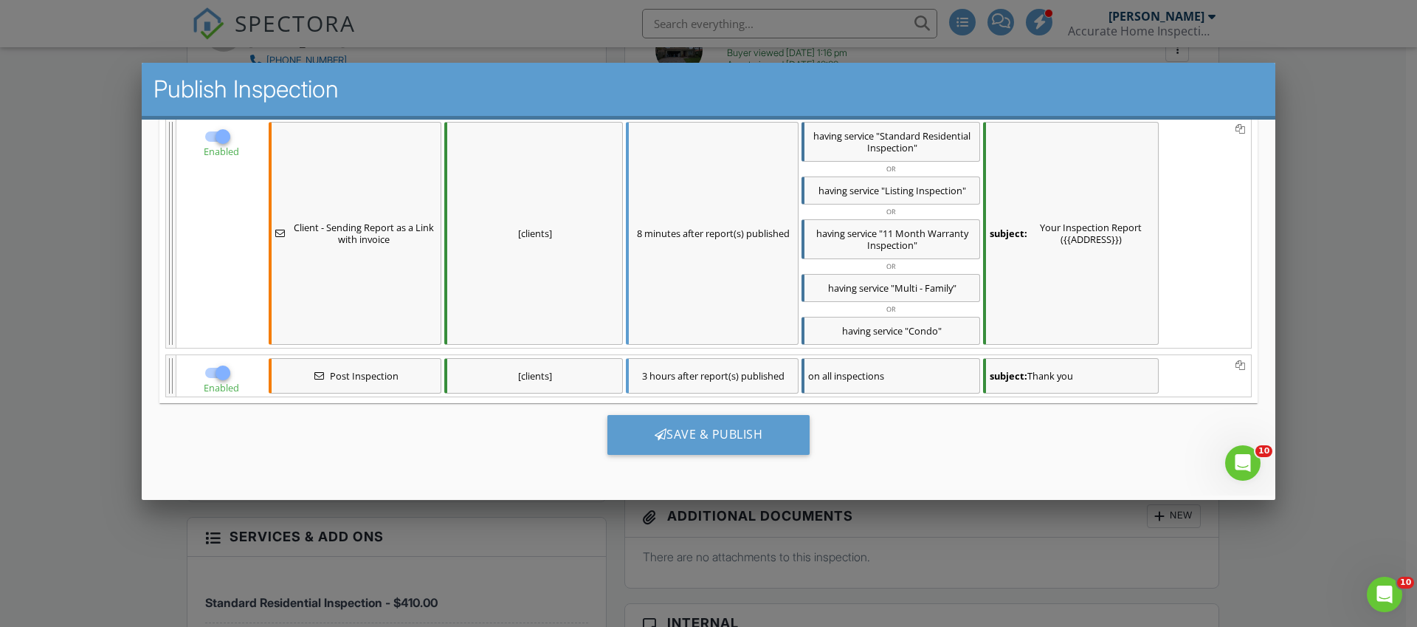
click at [220, 373] on div at bounding box center [222, 371] width 25 height 25
checkbox input "false"
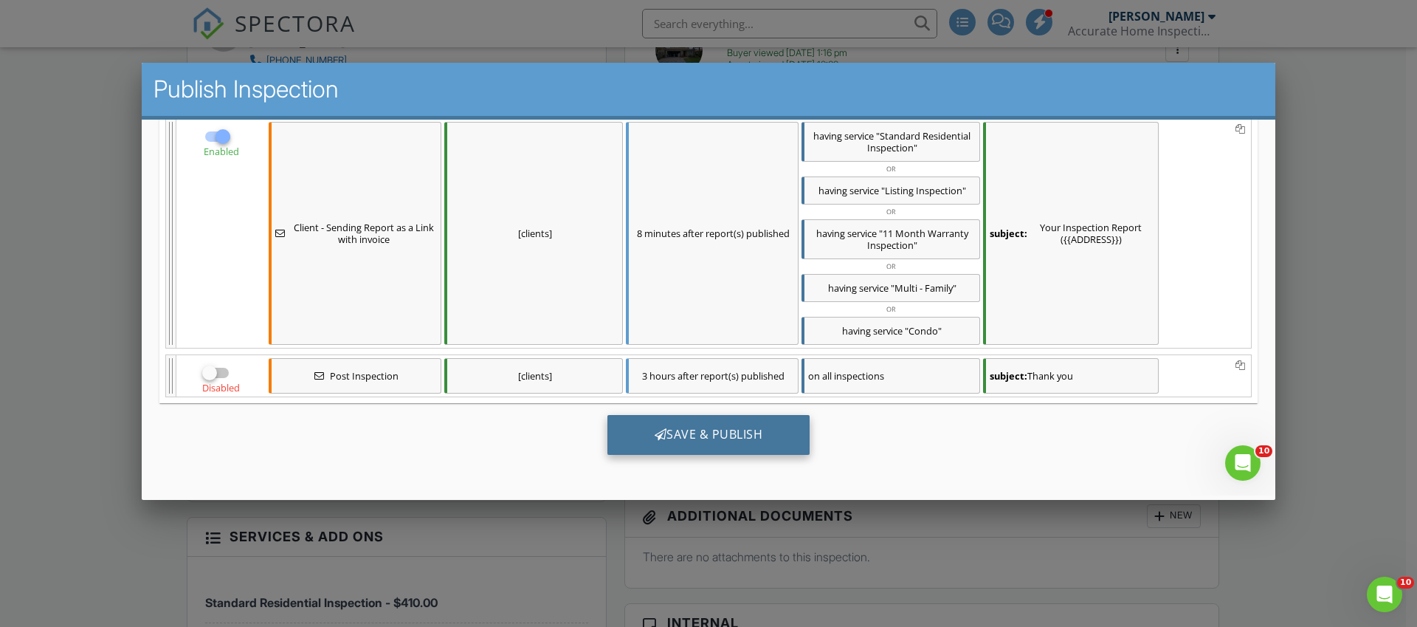
click at [722, 437] on div "Save & Publish" at bounding box center [708, 434] width 203 height 40
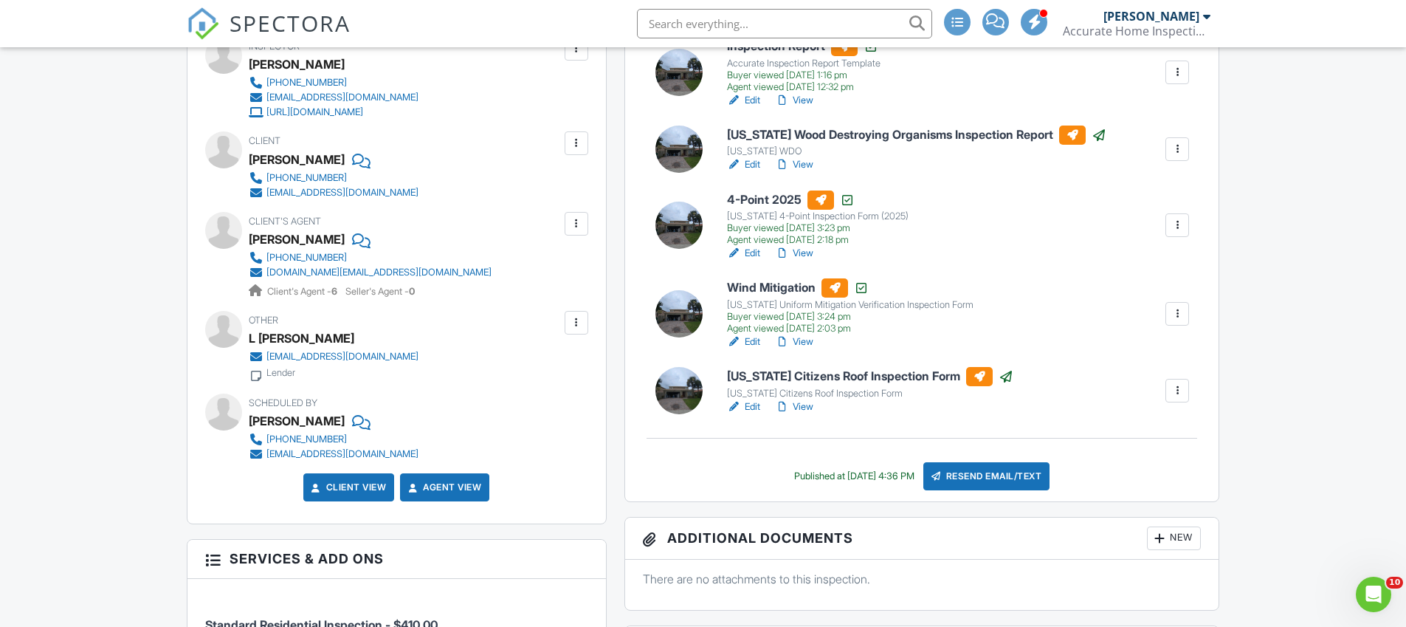
scroll to position [635, 0]
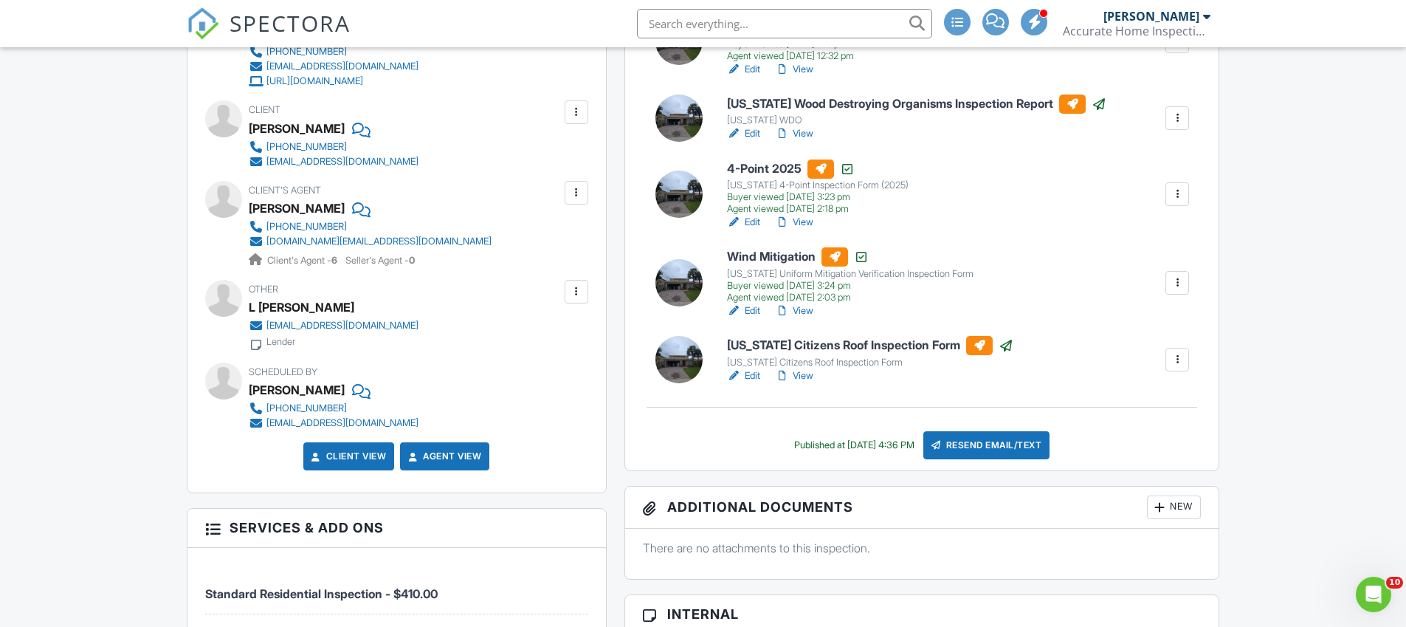
click at [799, 375] on link "View" at bounding box center [794, 375] width 38 height 15
click at [196, 13] on img at bounding box center [203, 23] width 32 height 32
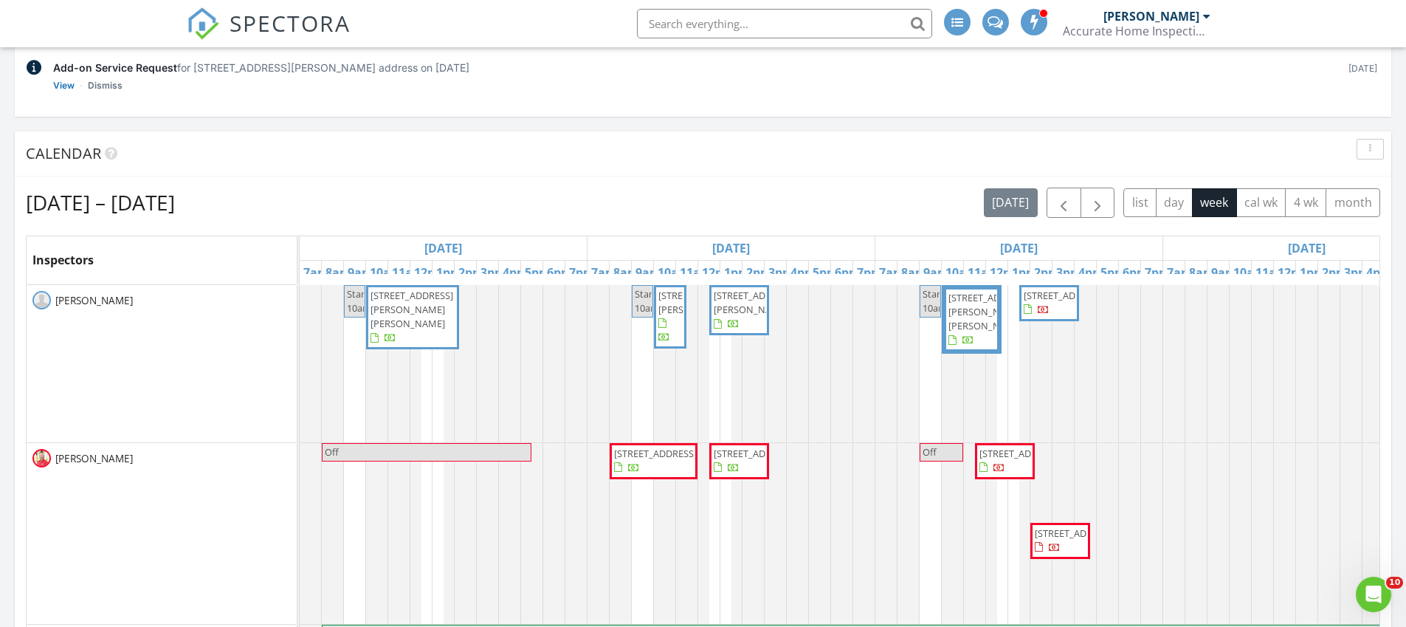
scroll to position [186, 0]
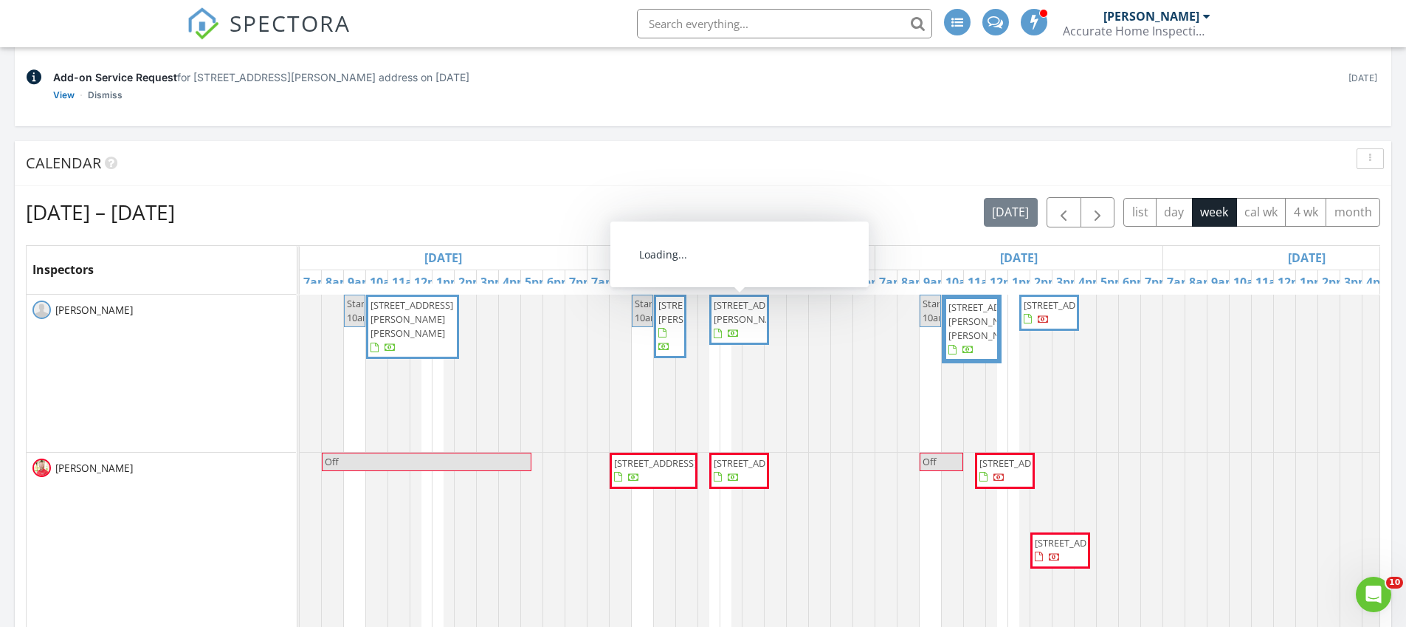
click at [739, 325] on span "5314 Vespera St, Fort Pierce 34951" at bounding box center [755, 311] width 83 height 27
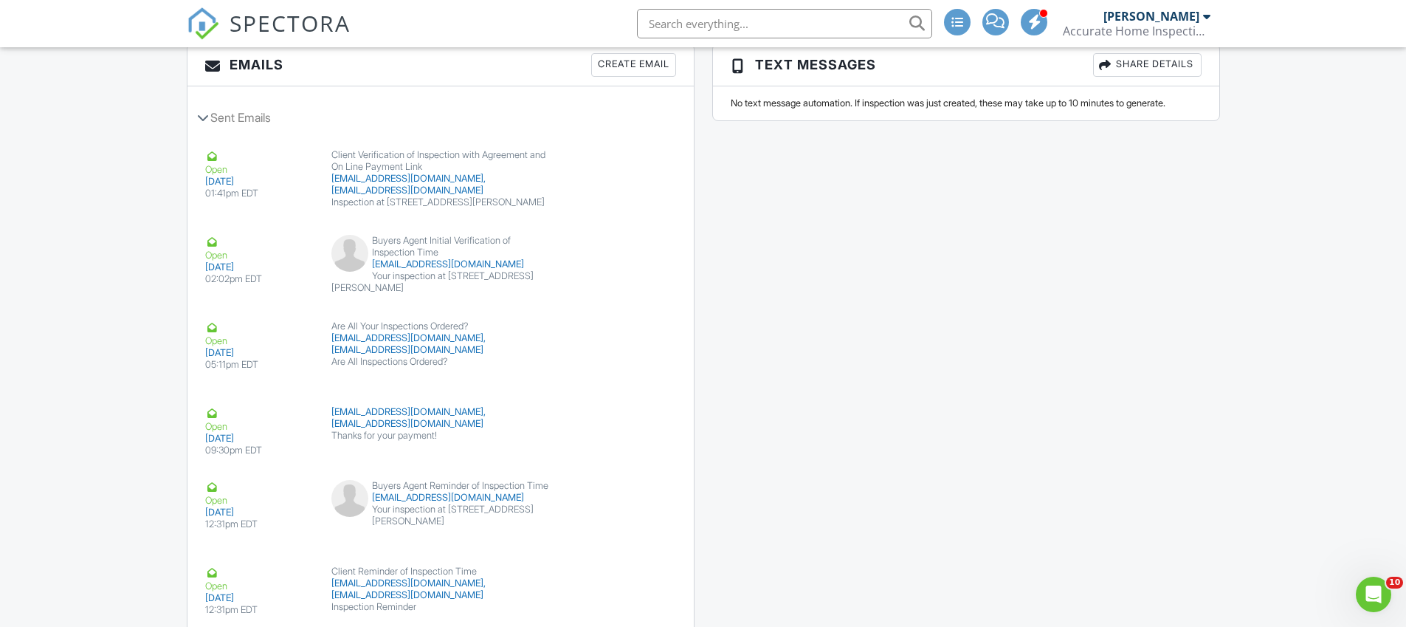
scroll to position [1757, 0]
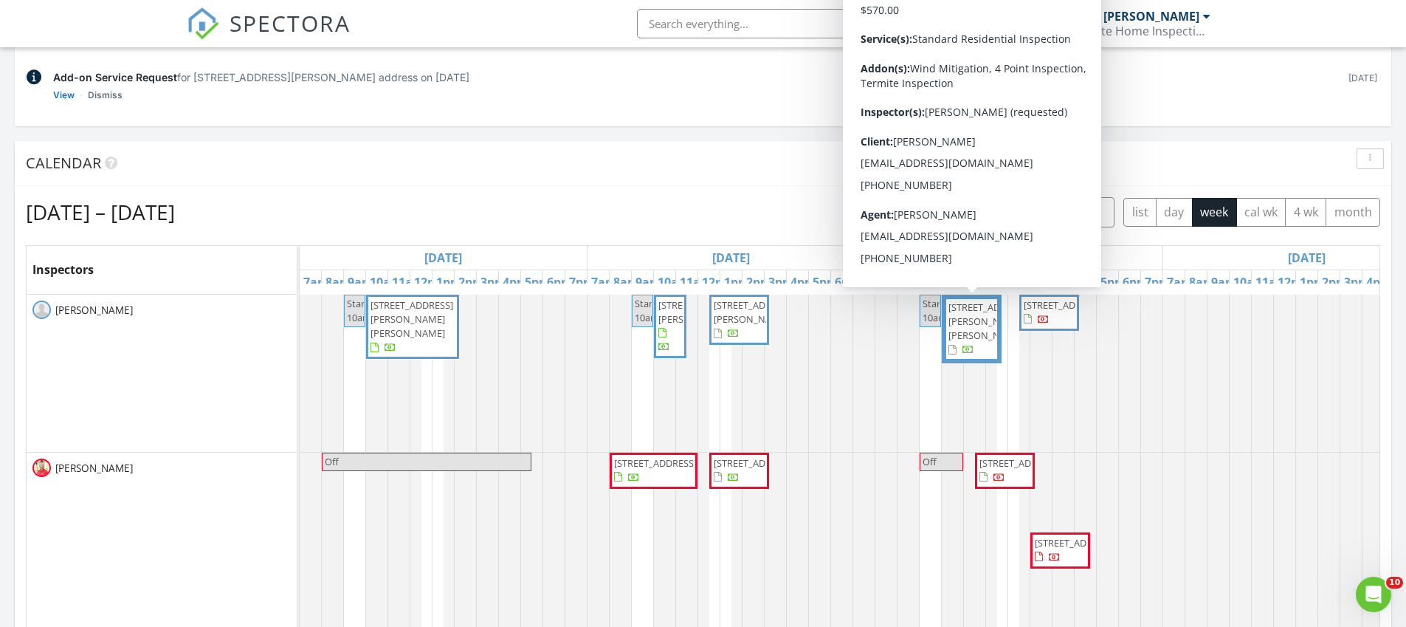
click at [969, 318] on span "[STREET_ADDRESS][PERSON_NAME][PERSON_NAME]" at bounding box center [989, 320] width 83 height 41
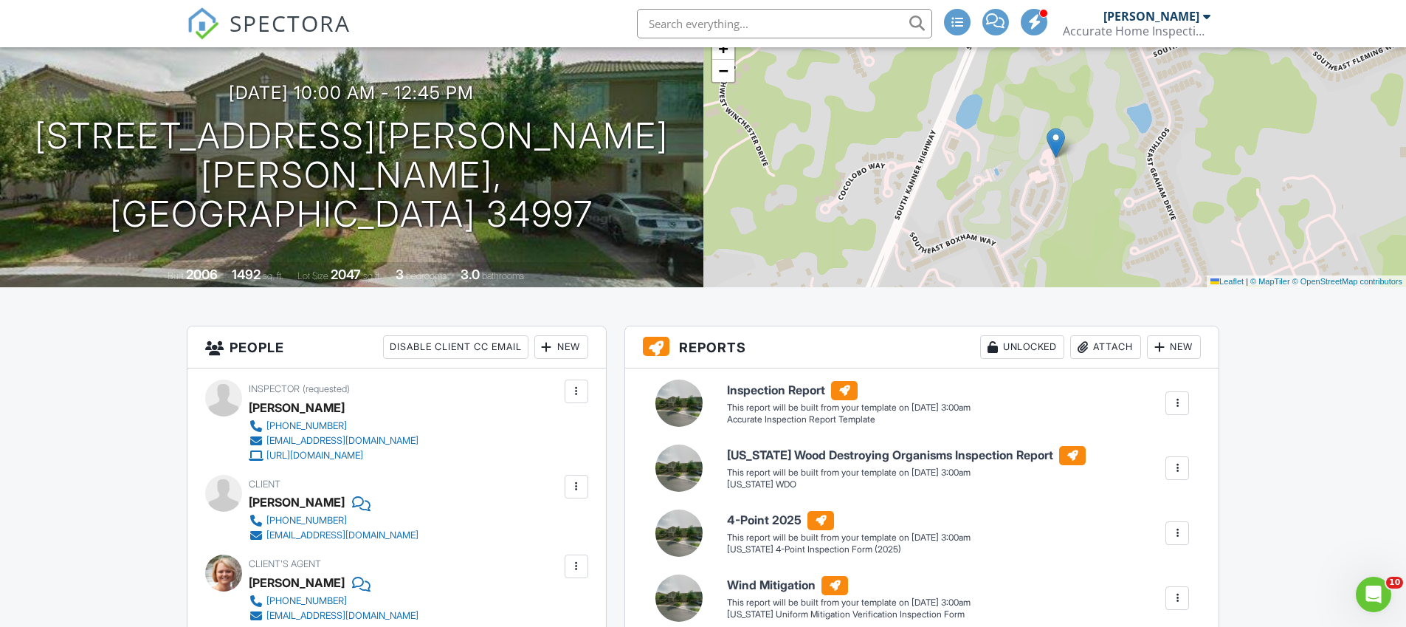
scroll to position [109, 0]
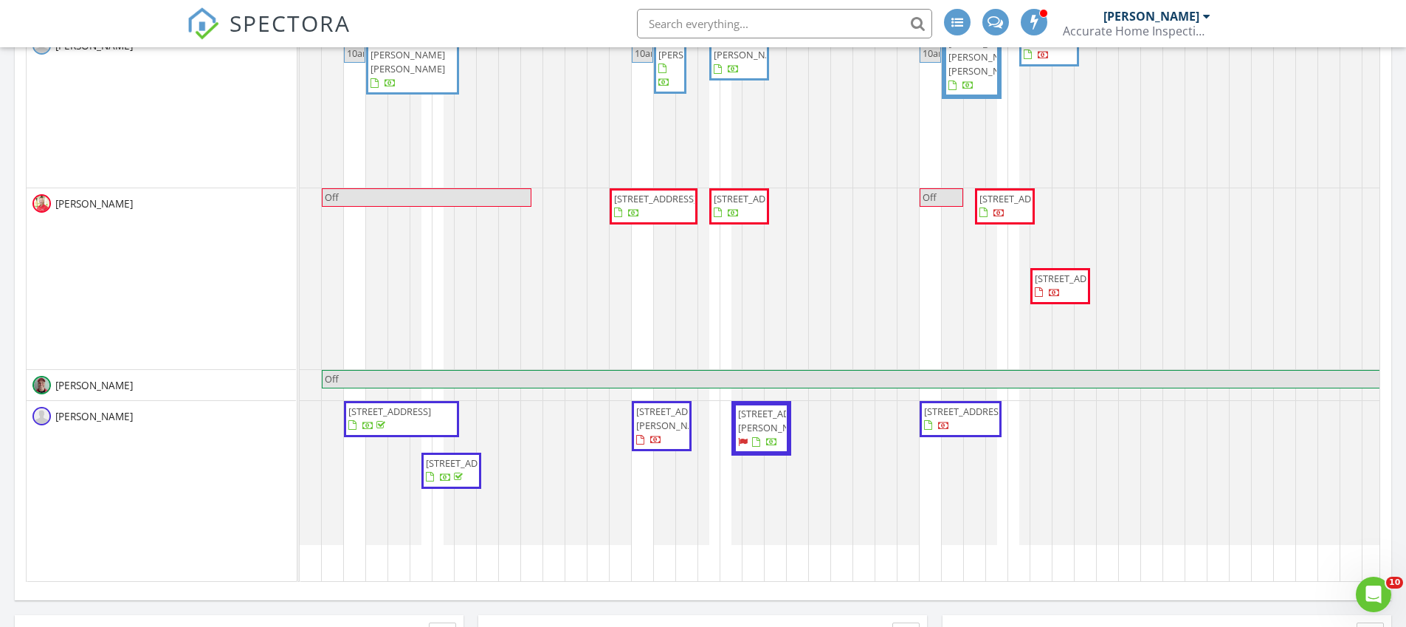
scroll to position [172, 0]
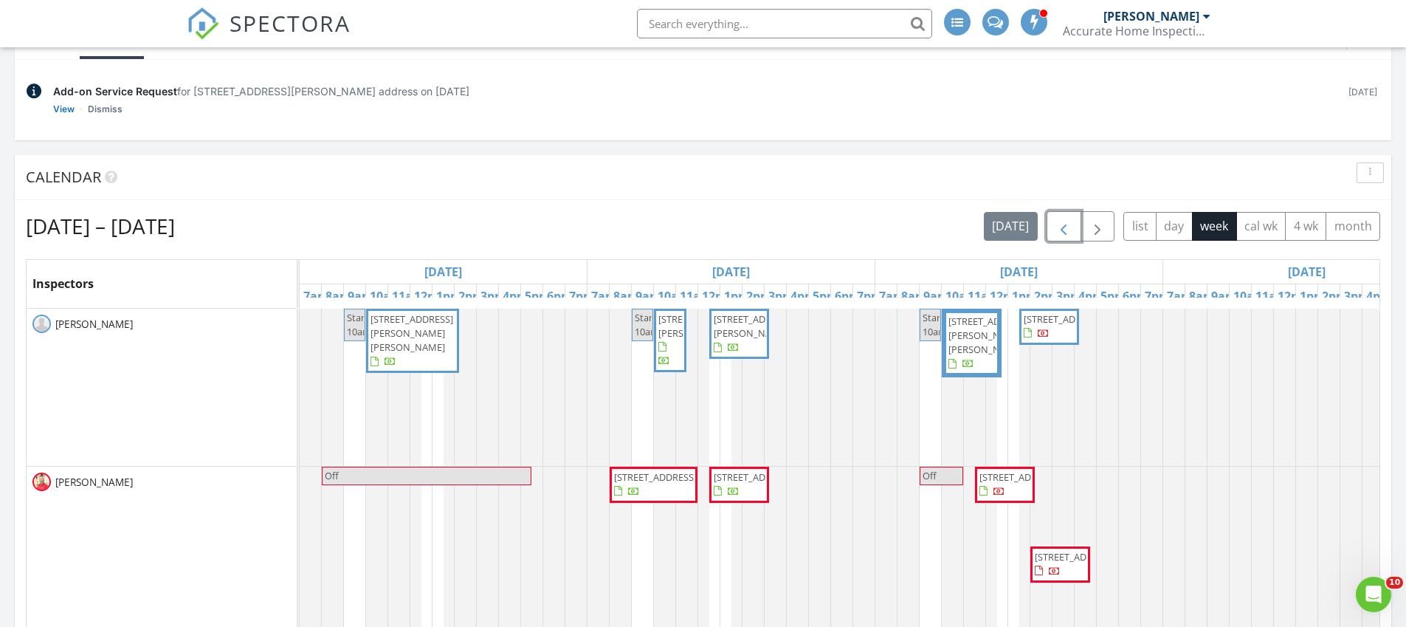
click at [1052, 223] on button "button" at bounding box center [1064, 226] width 35 height 30
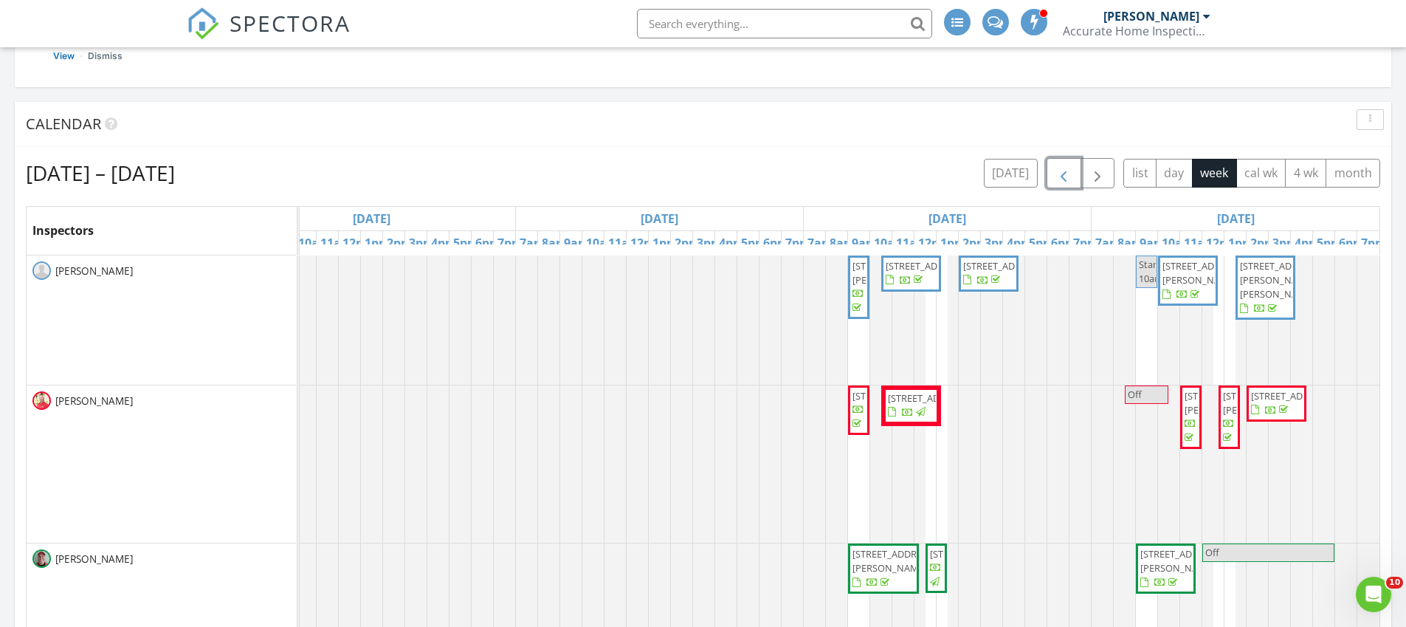
scroll to position [224, 0]
click at [971, 273] on span "2478 SW Liberty St, Palm City 34990" at bounding box center [1004, 266] width 83 height 13
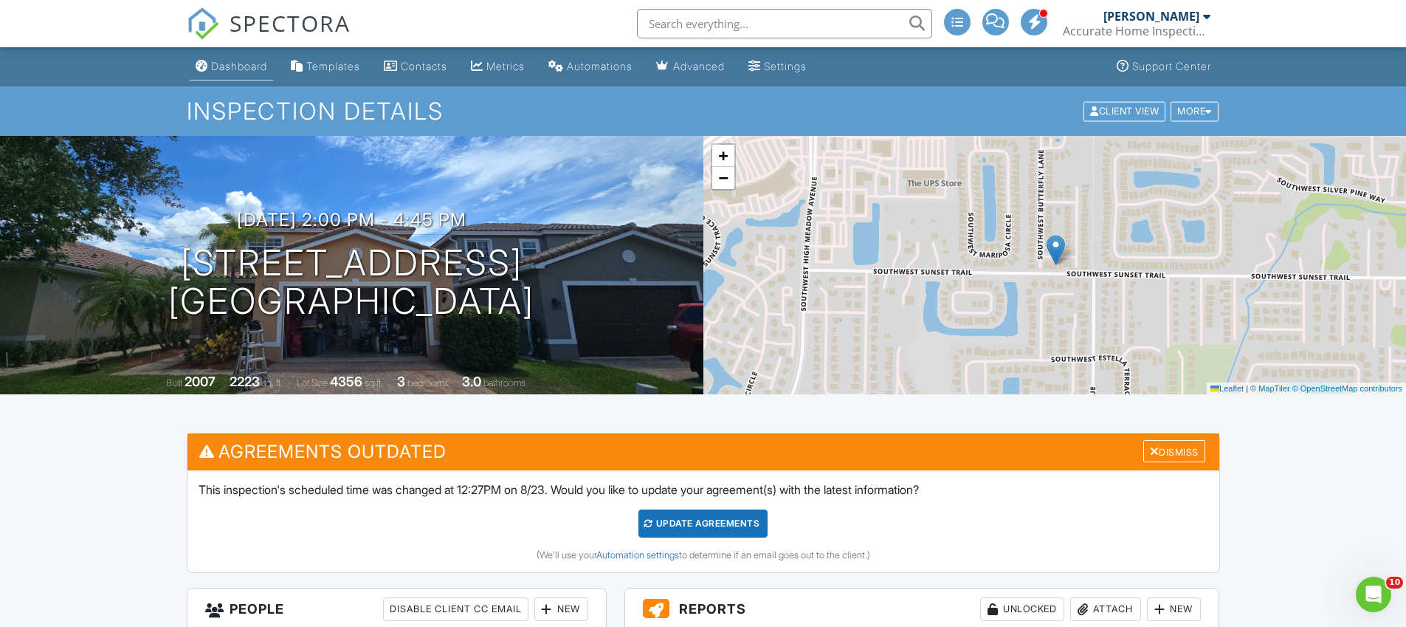
click at [252, 68] on div "Dashboard" at bounding box center [239, 66] width 56 height 13
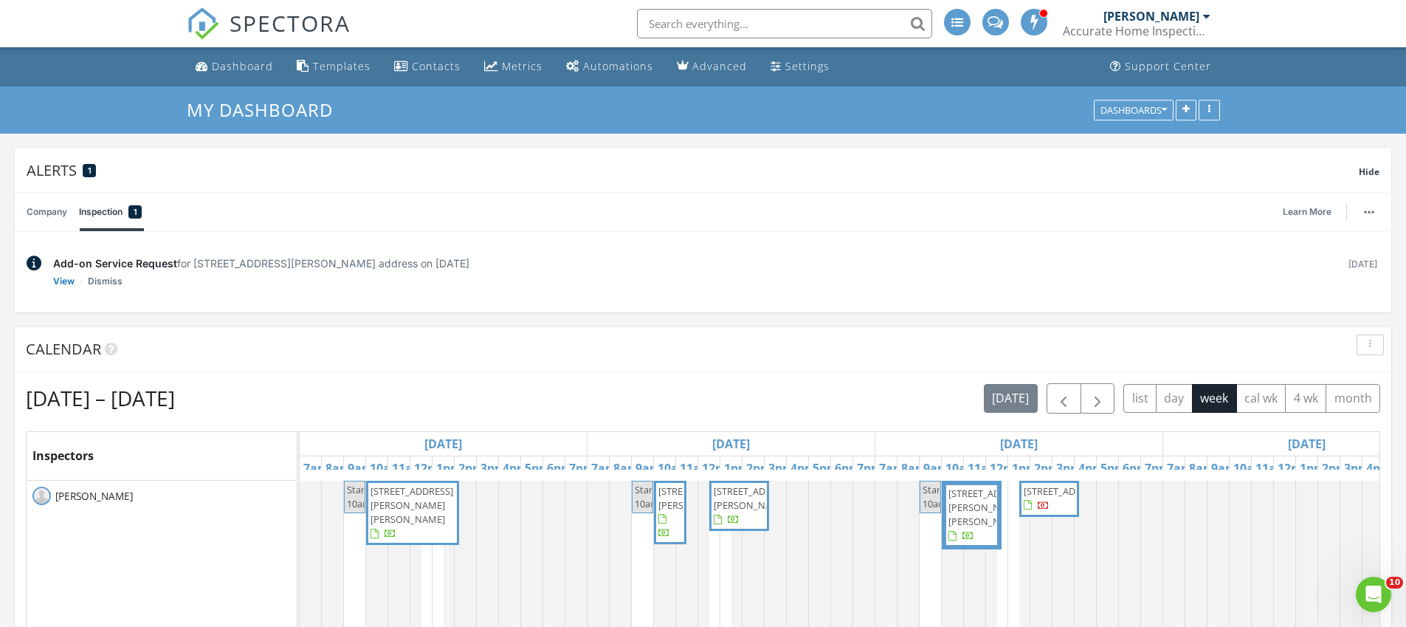
click at [705, 33] on input "text" at bounding box center [784, 24] width 295 height 30
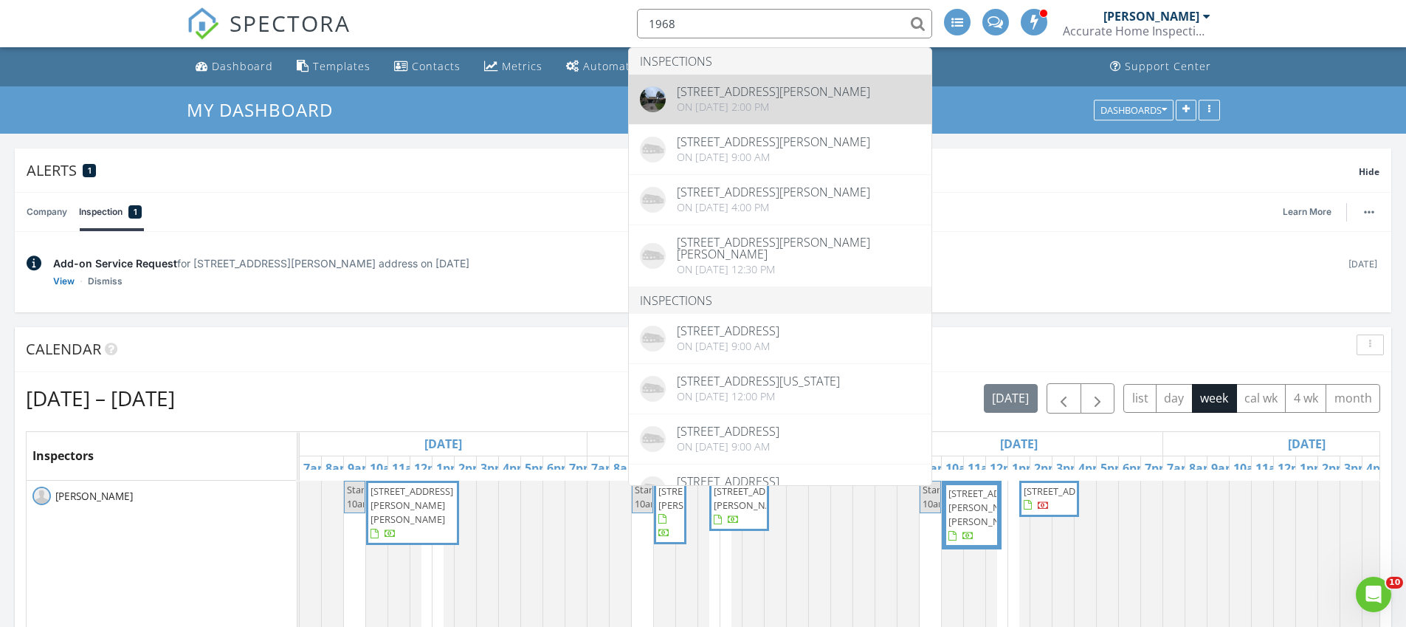
type input "1968"
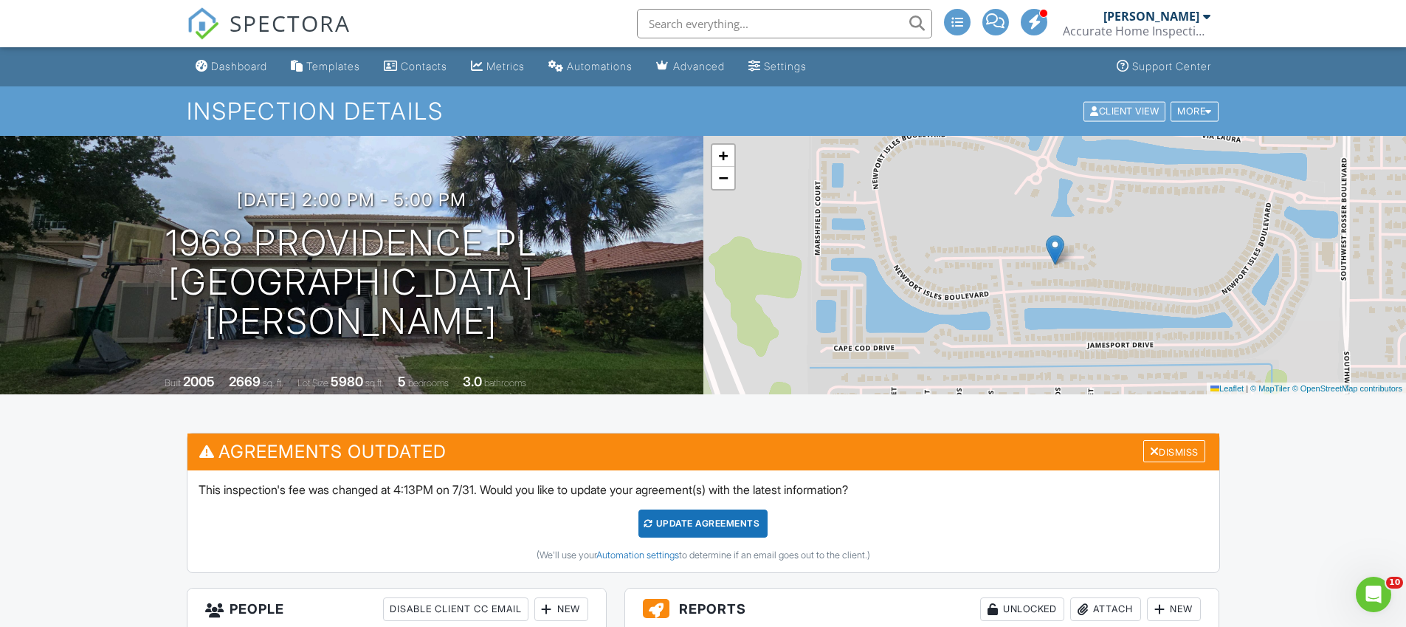
click at [1108, 101] on div "Client View" at bounding box center [1124, 111] width 82 height 20
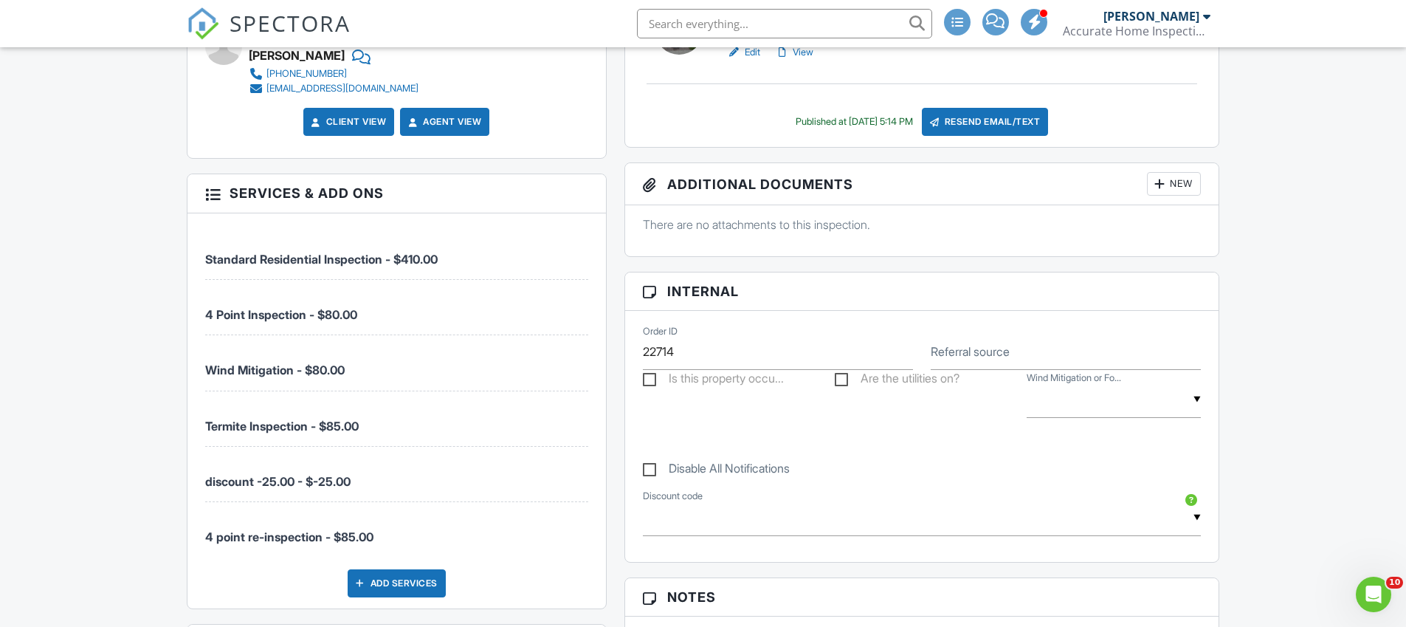
scroll to position [988, 0]
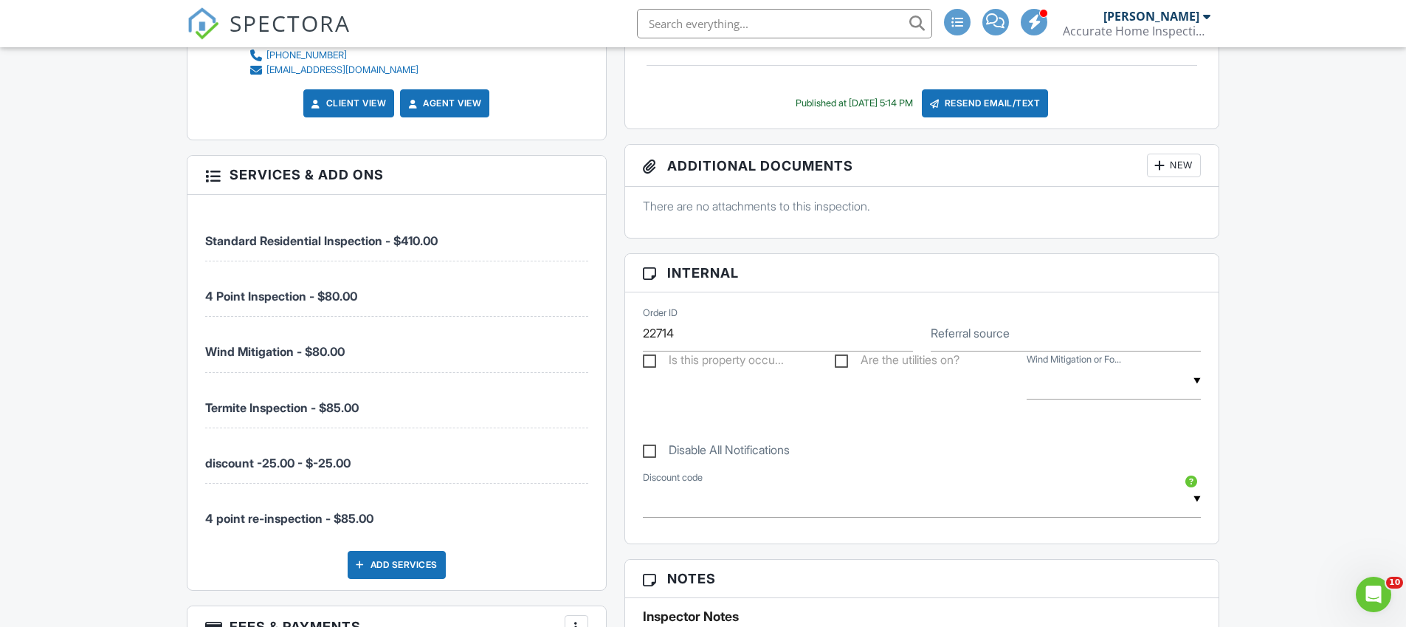
click at [251, 294] on span "4 Point Inspection - $80.00" at bounding box center [281, 296] width 152 height 15
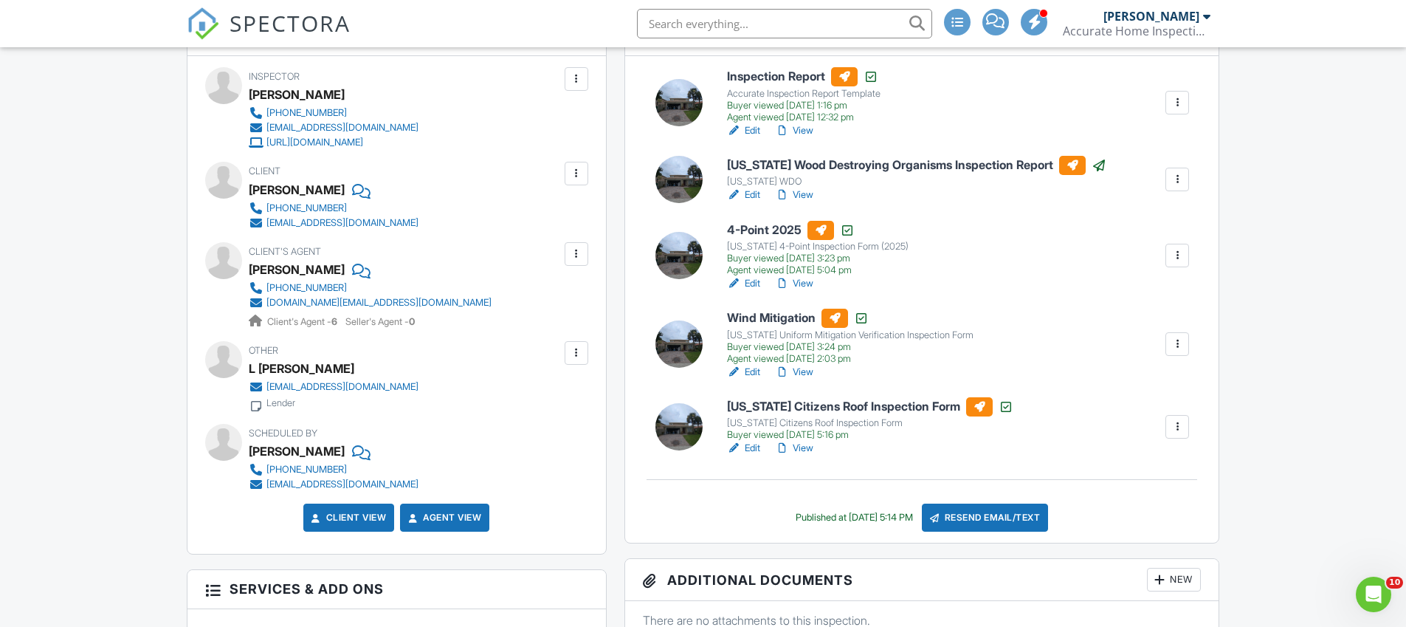
scroll to position [600, 0]
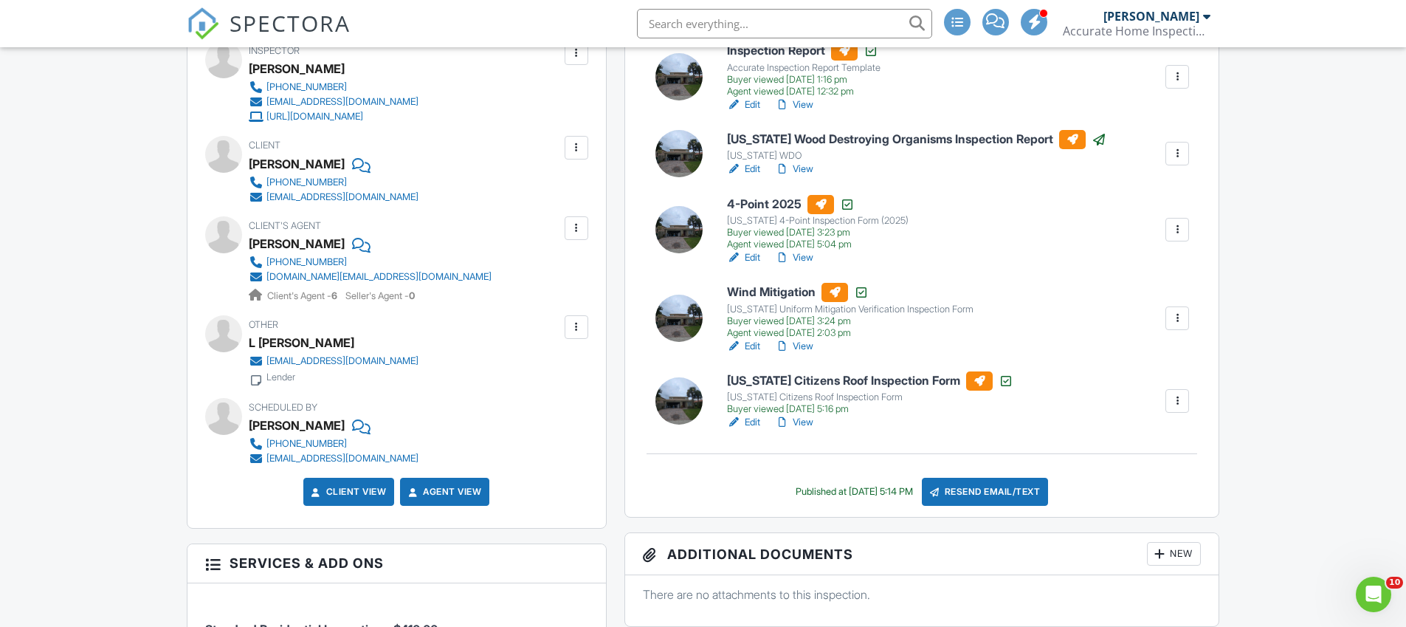
click at [755, 255] on link "Edit" at bounding box center [743, 257] width 33 height 15
